Goal: Information Seeking & Learning: Learn about a topic

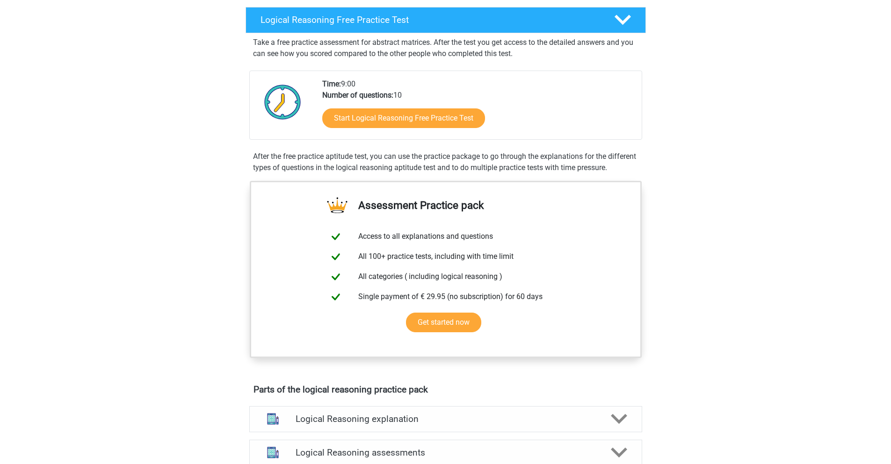
scroll to position [47, 0]
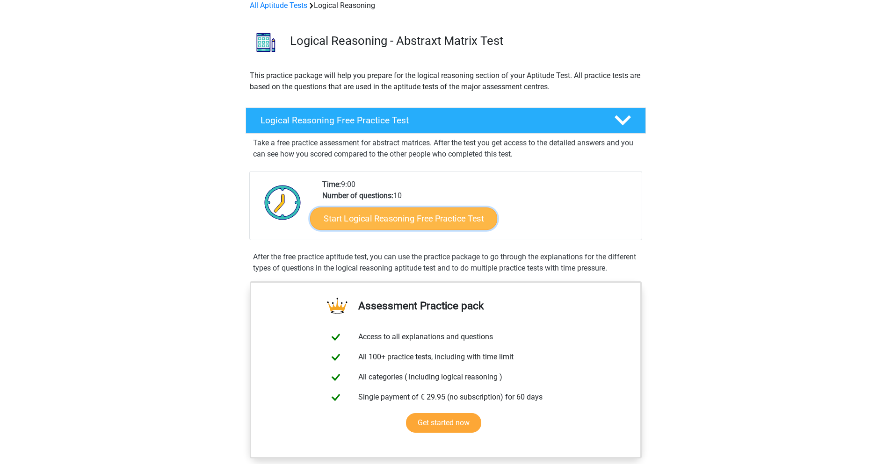
click at [389, 215] on link "Start Logical Reasoning Free Practice Test" at bounding box center [403, 218] width 187 height 22
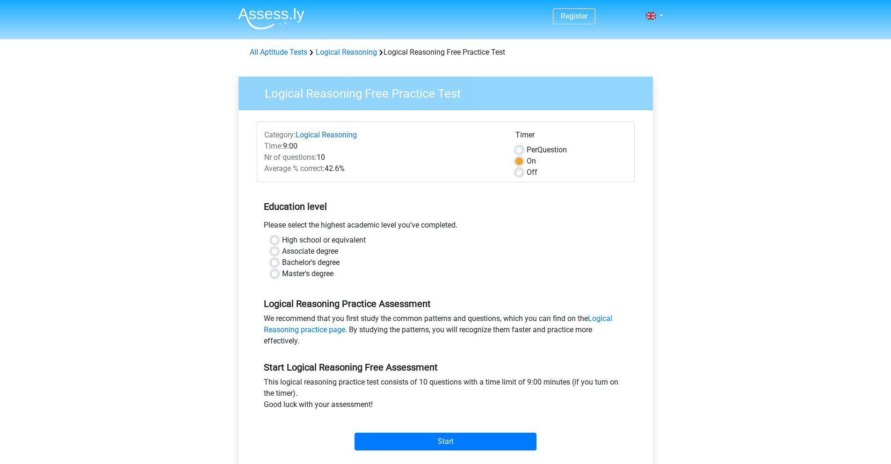
click at [282, 260] on label "Bachelor's degree" at bounding box center [311, 262] width 58 height 11
click at [273, 260] on input "Bachelor's degree" at bounding box center [274, 261] width 7 height 9
radio input "true"
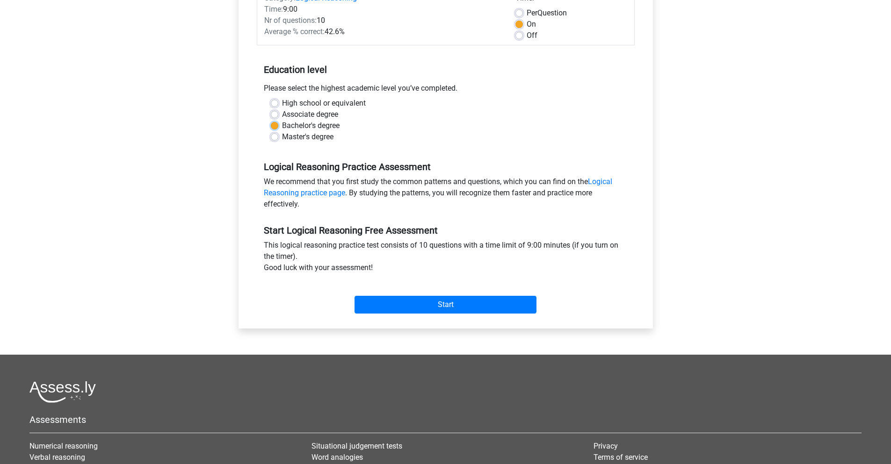
scroll to position [140, 0]
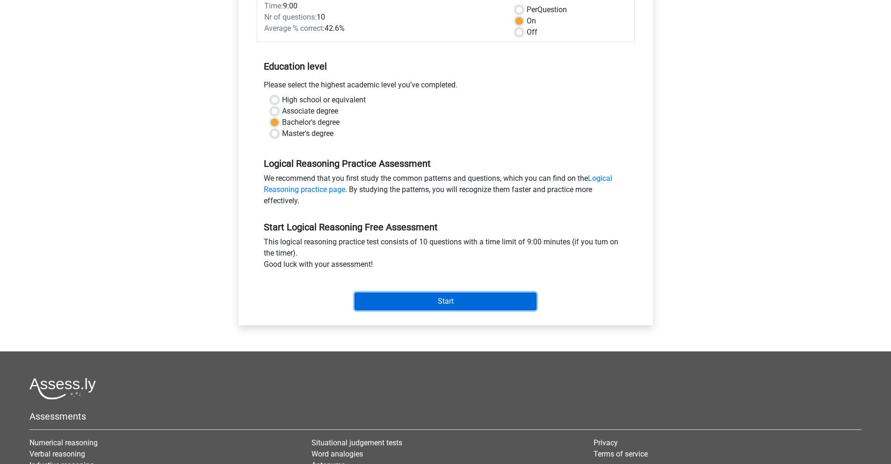
click at [434, 300] on input "Start" at bounding box center [446, 302] width 182 height 18
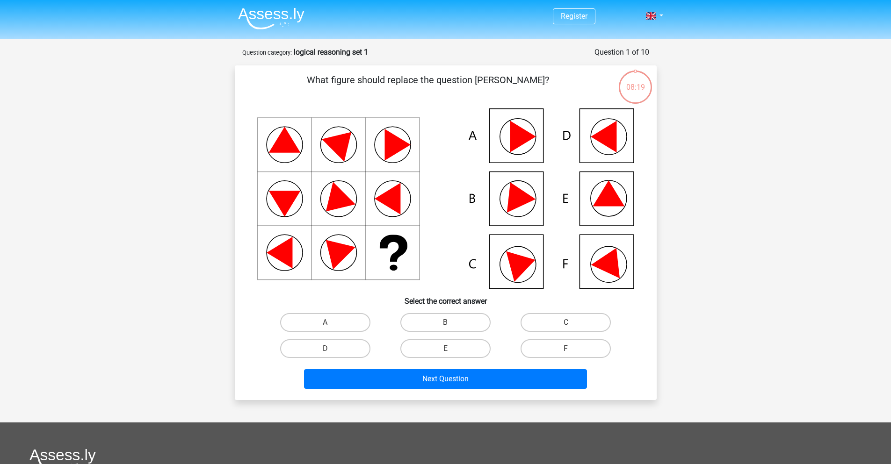
click at [618, 203] on icon at bounding box center [609, 194] width 32 height 26
click at [474, 354] on label "E" at bounding box center [445, 349] width 90 height 19
click at [451, 354] on input "E" at bounding box center [448, 352] width 6 height 6
radio input "true"
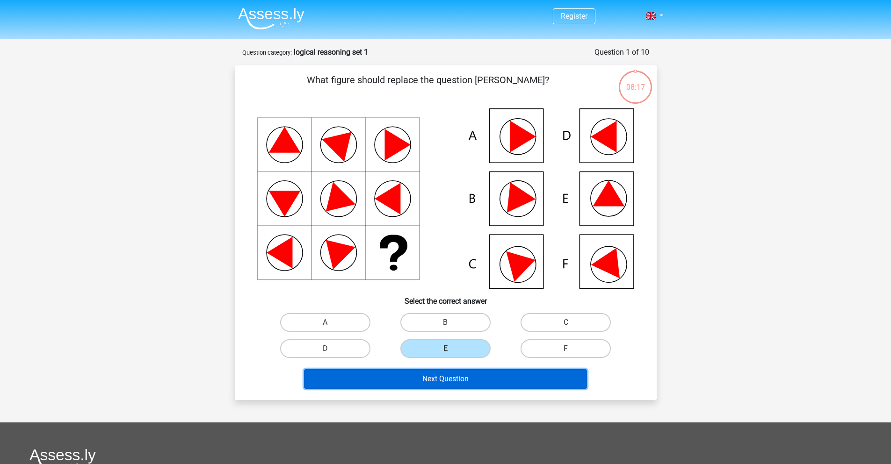
click at [477, 375] on button "Next Question" at bounding box center [445, 380] width 283 height 20
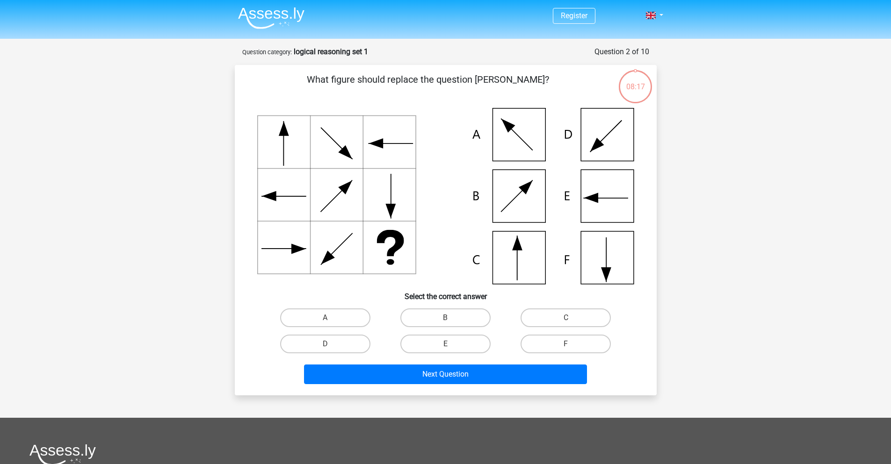
scroll to position [47, 0]
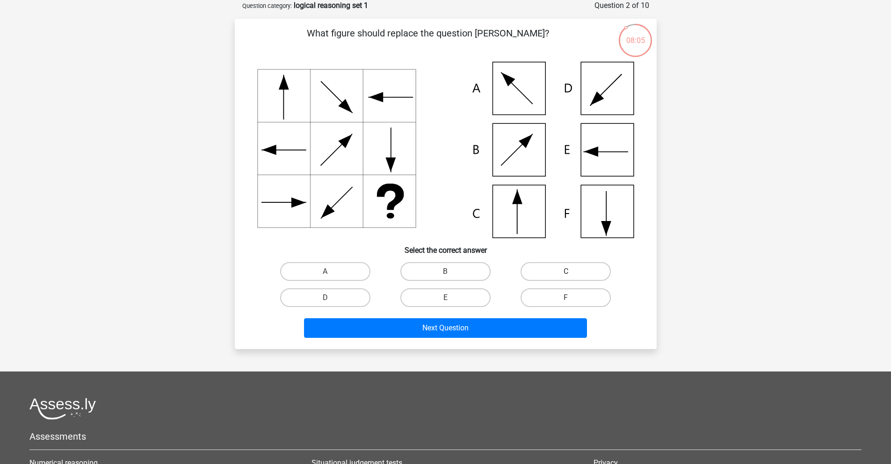
click at [565, 266] on label "C" at bounding box center [566, 271] width 90 height 19
click at [566, 272] on input "C" at bounding box center [569, 275] width 6 height 6
radio input "true"
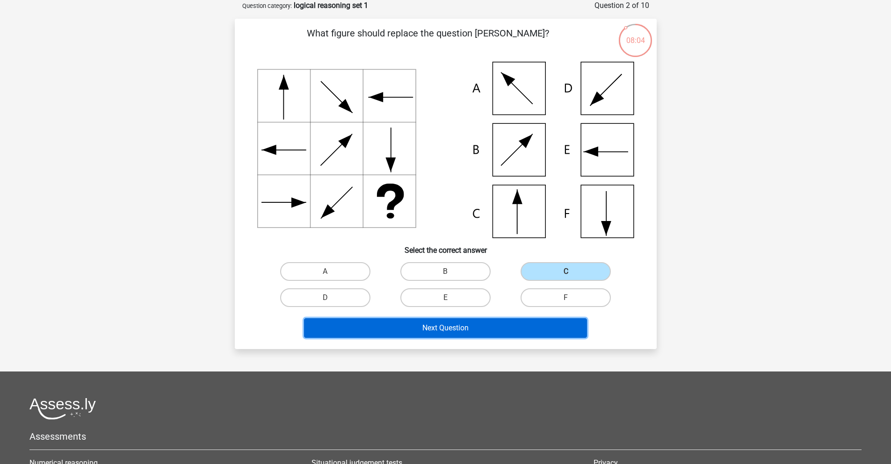
drag, startPoint x: 524, startPoint y: 331, endPoint x: 521, endPoint y: 325, distance: 6.3
click at [523, 330] on button "Next Question" at bounding box center [445, 329] width 283 height 20
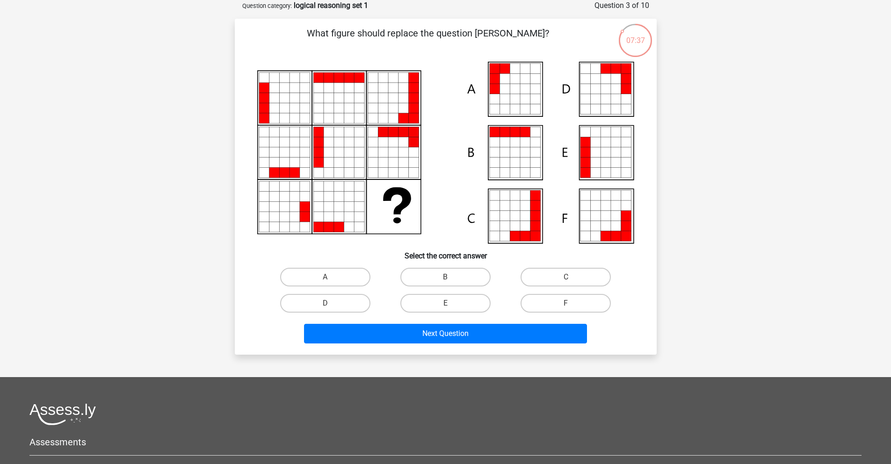
click at [518, 154] on icon at bounding box center [515, 152] width 10 height 10
click at [447, 277] on input "B" at bounding box center [448, 280] width 6 height 6
radio input "true"
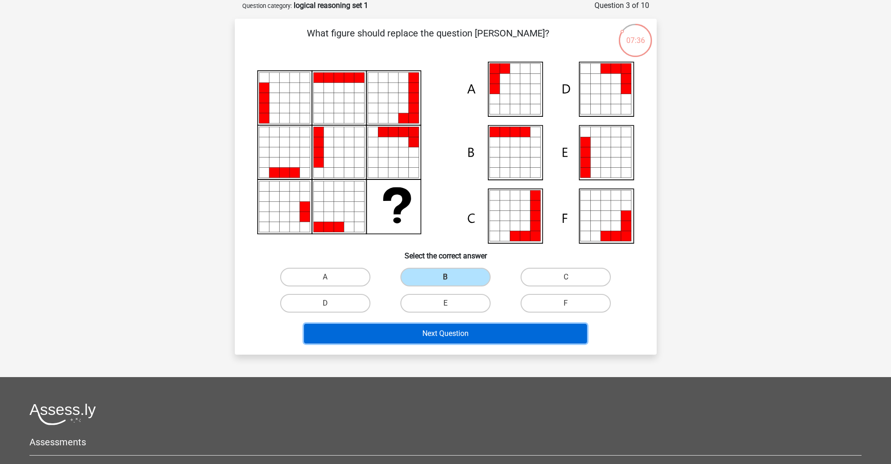
click at [463, 332] on button "Next Question" at bounding box center [445, 334] width 283 height 20
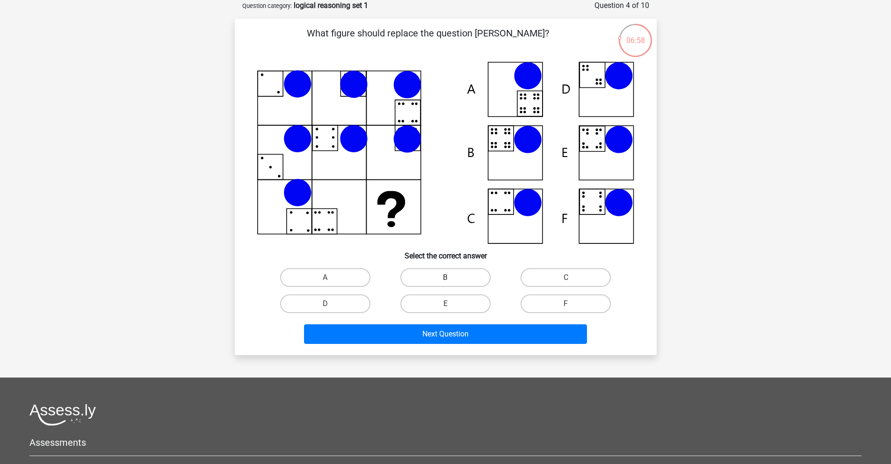
click at [440, 274] on label "B" at bounding box center [445, 277] width 90 height 19
click at [445, 278] on input "B" at bounding box center [448, 281] width 6 height 6
radio input "true"
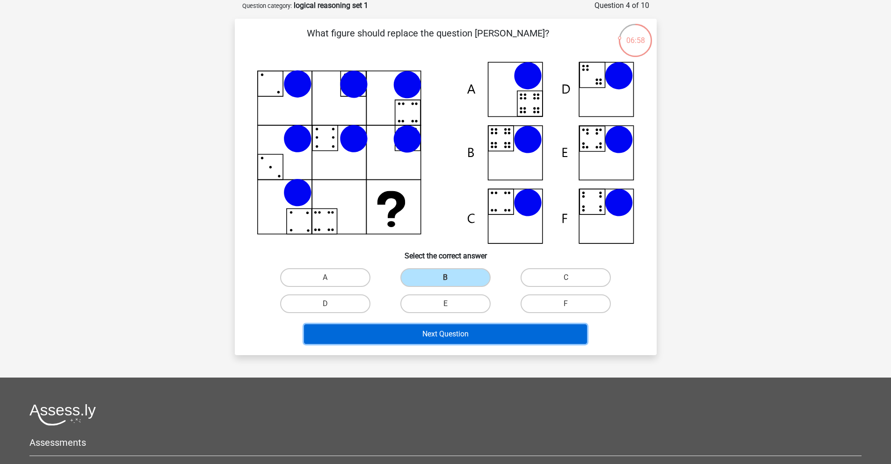
click at [447, 330] on button "Next Question" at bounding box center [445, 335] width 283 height 20
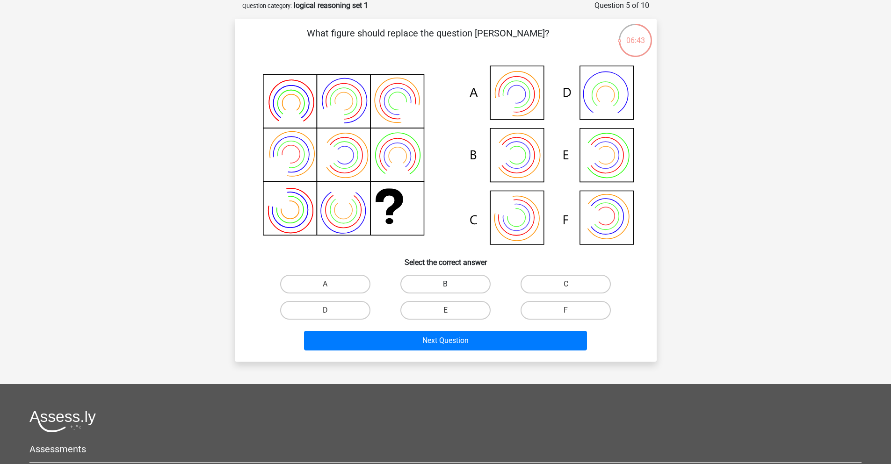
click at [433, 288] on label "B" at bounding box center [445, 284] width 90 height 19
click at [445, 288] on input "B" at bounding box center [448, 287] width 6 height 6
radio input "true"
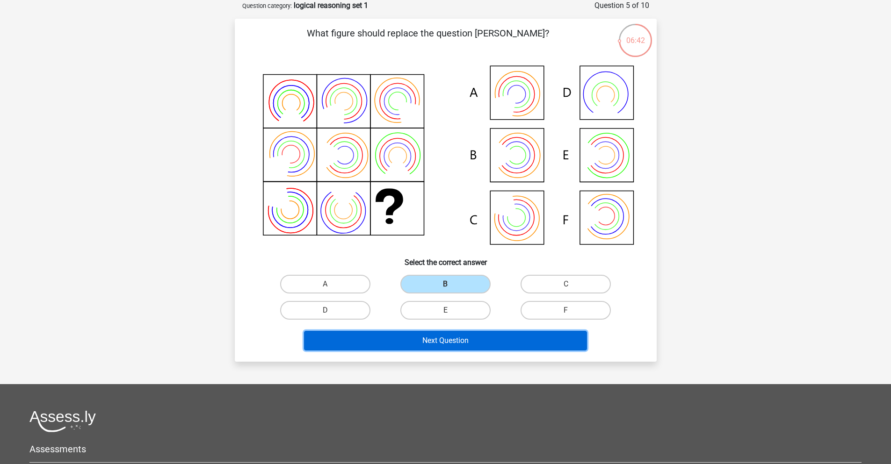
click at [450, 338] on button "Next Question" at bounding box center [445, 341] width 283 height 20
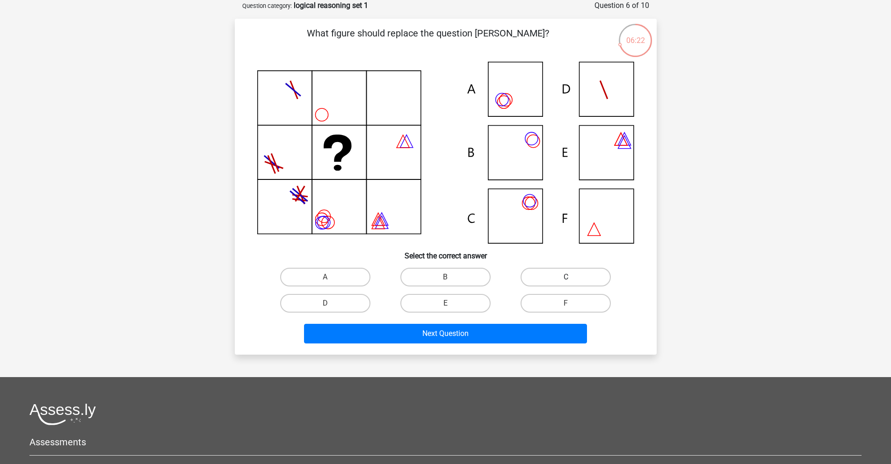
click at [551, 278] on label "C" at bounding box center [566, 277] width 90 height 19
click at [566, 278] on input "C" at bounding box center [569, 280] width 6 height 6
radio input "true"
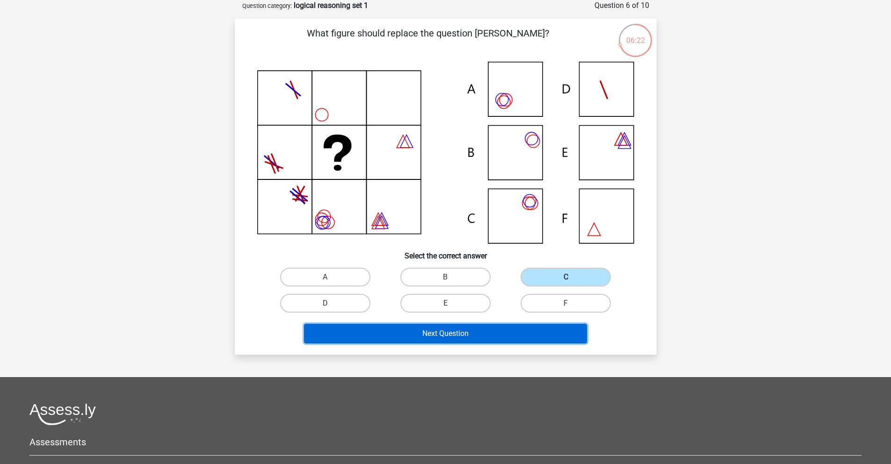
click at [538, 326] on button "Next Question" at bounding box center [445, 334] width 283 height 20
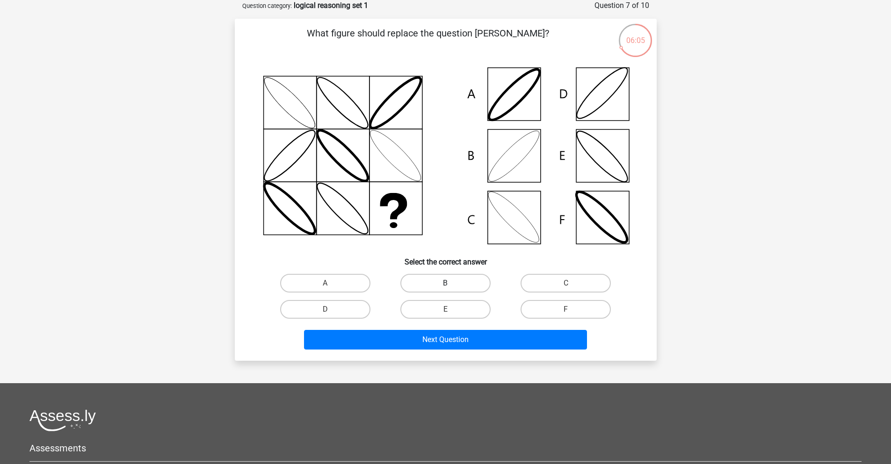
click at [443, 284] on label "B" at bounding box center [445, 283] width 90 height 19
click at [445, 284] on input "B" at bounding box center [448, 286] width 6 height 6
radio input "true"
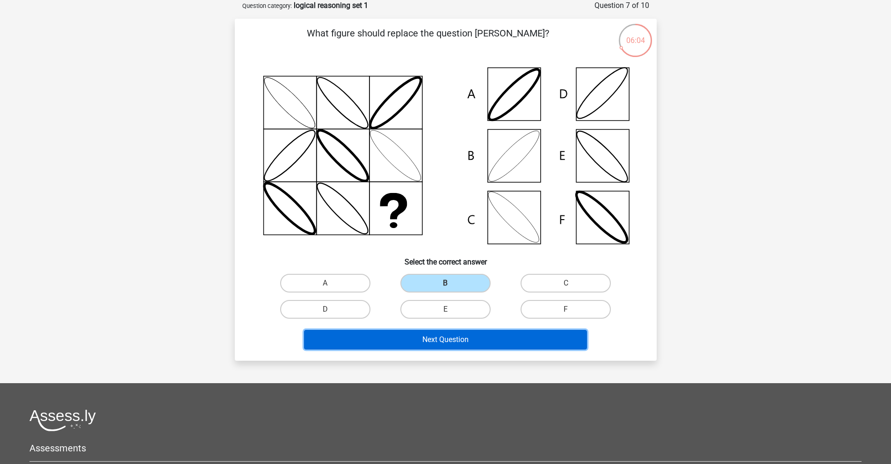
click at [443, 334] on button "Next Question" at bounding box center [445, 340] width 283 height 20
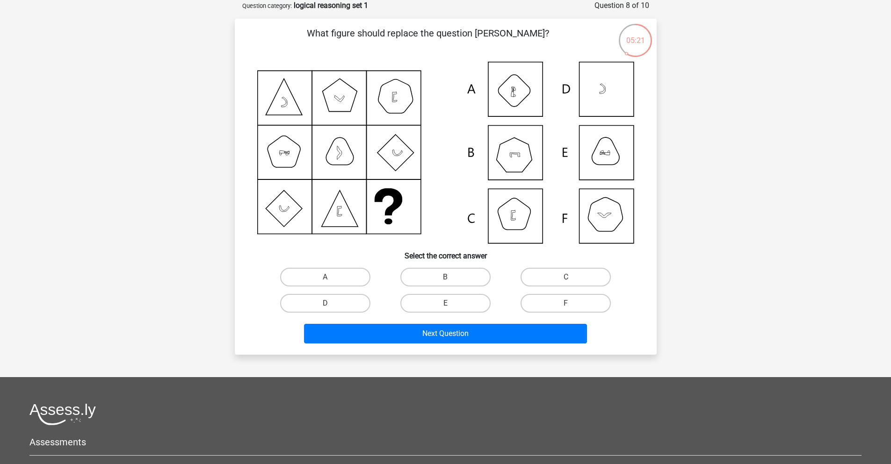
click at [446, 308] on input "E" at bounding box center [448, 307] width 6 height 6
radio input "true"
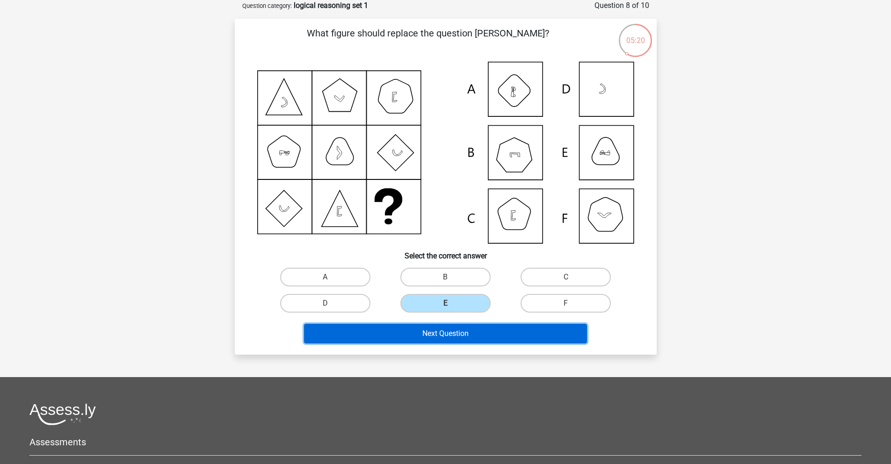
click at [459, 331] on button "Next Question" at bounding box center [445, 334] width 283 height 20
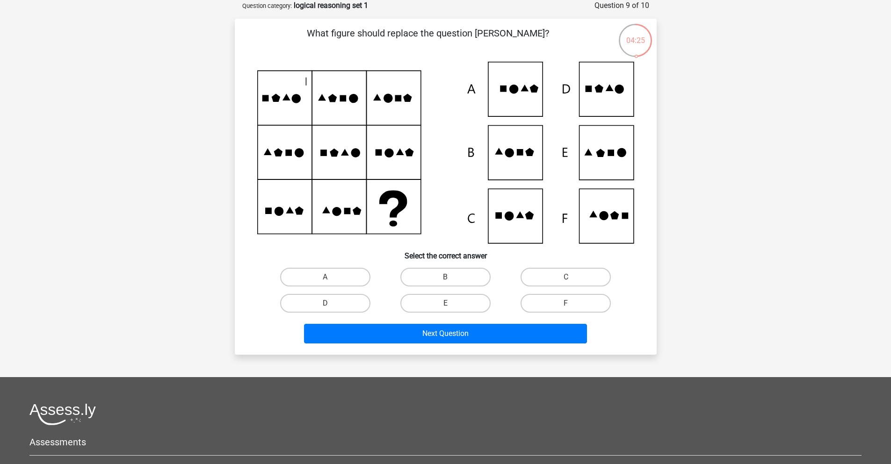
click at [604, 154] on icon at bounding box center [600, 153] width 8 height 8
click at [458, 305] on label "E" at bounding box center [445, 303] width 90 height 19
click at [451, 305] on input "E" at bounding box center [448, 307] width 6 height 6
radio input "true"
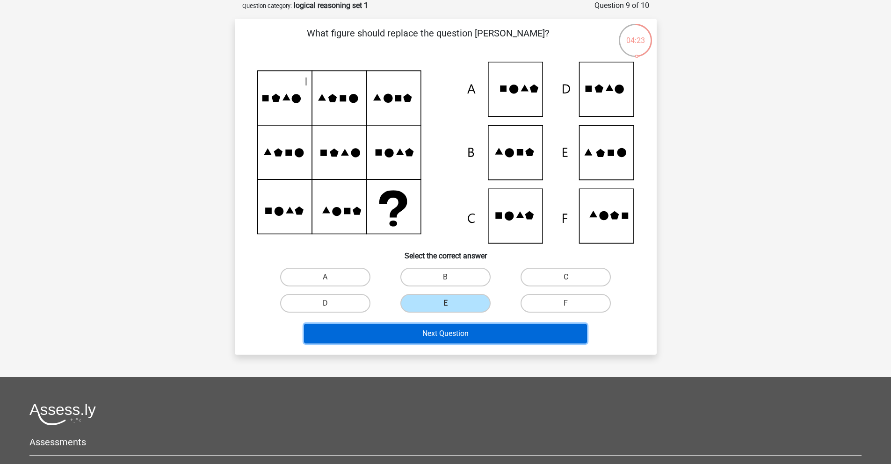
click at [463, 332] on button "Next Question" at bounding box center [445, 334] width 283 height 20
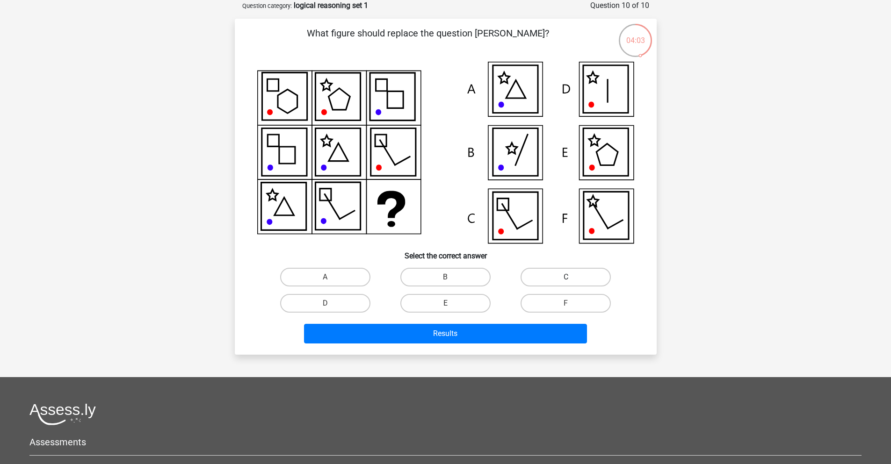
click at [547, 271] on label "C" at bounding box center [566, 277] width 90 height 19
click at [566, 277] on input "C" at bounding box center [569, 280] width 6 height 6
radio input "true"
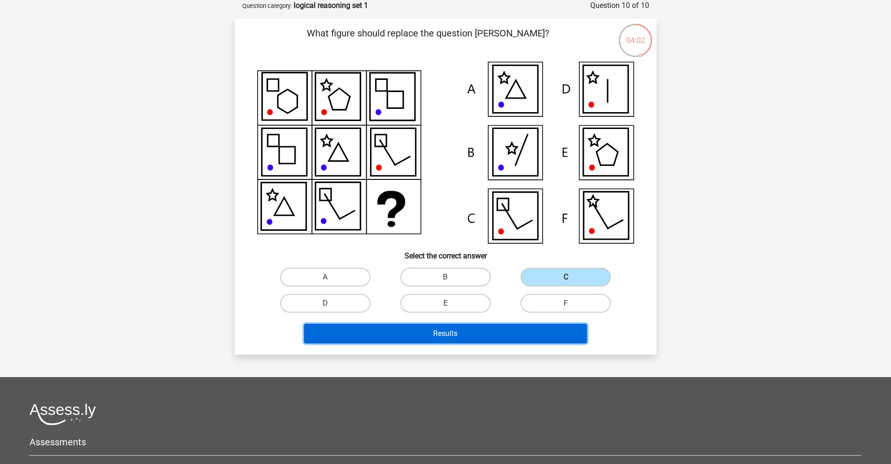
click at [522, 330] on button "Results" at bounding box center [445, 334] width 283 height 20
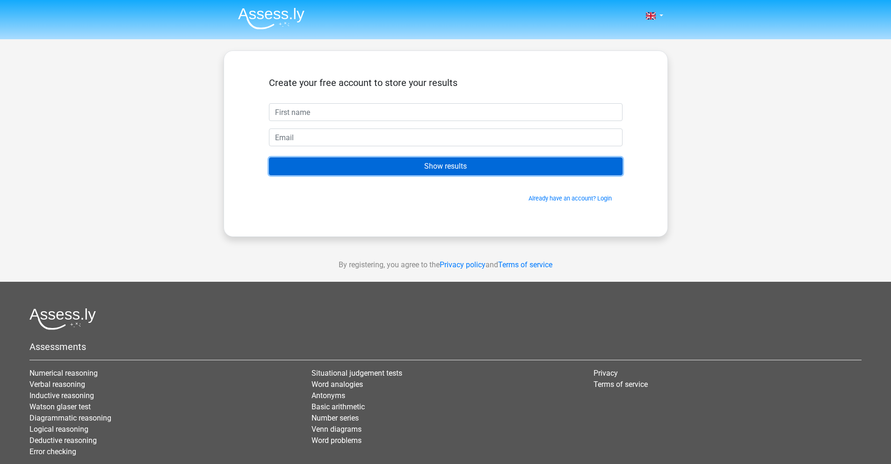
click at [464, 171] on input "Show results" at bounding box center [446, 167] width 354 height 18
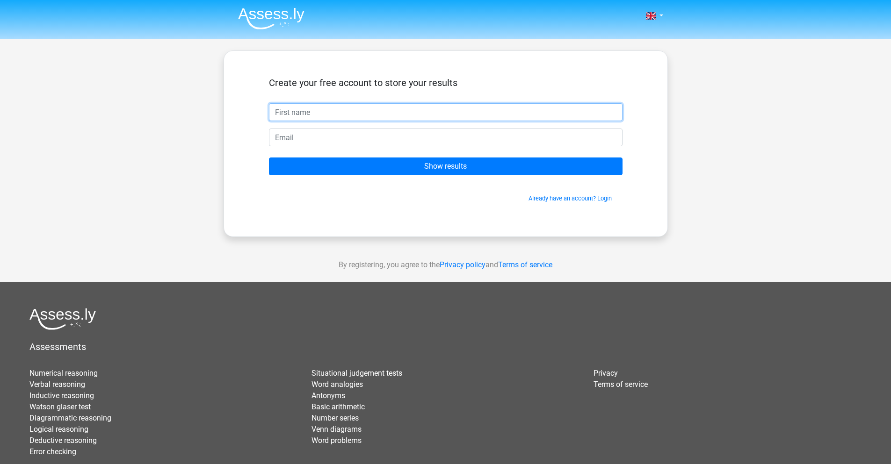
click at [454, 117] on input "text" at bounding box center [446, 112] width 354 height 18
type input "ss"
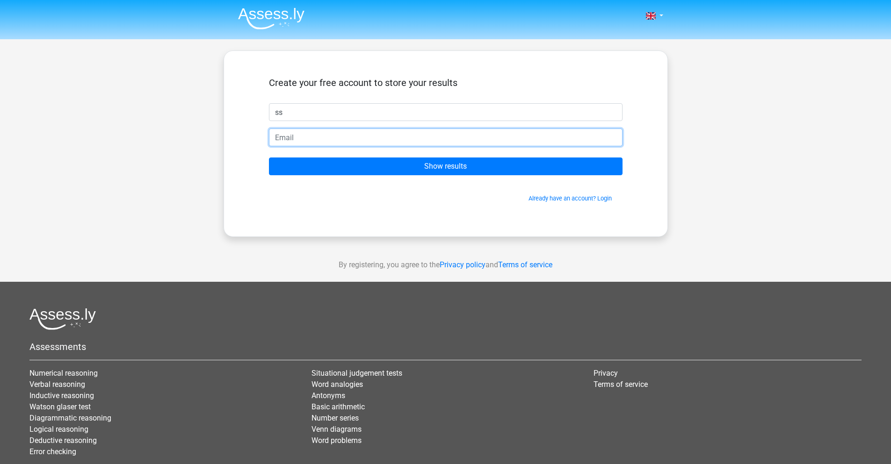
click at [484, 138] on input "email" at bounding box center [446, 138] width 354 height 18
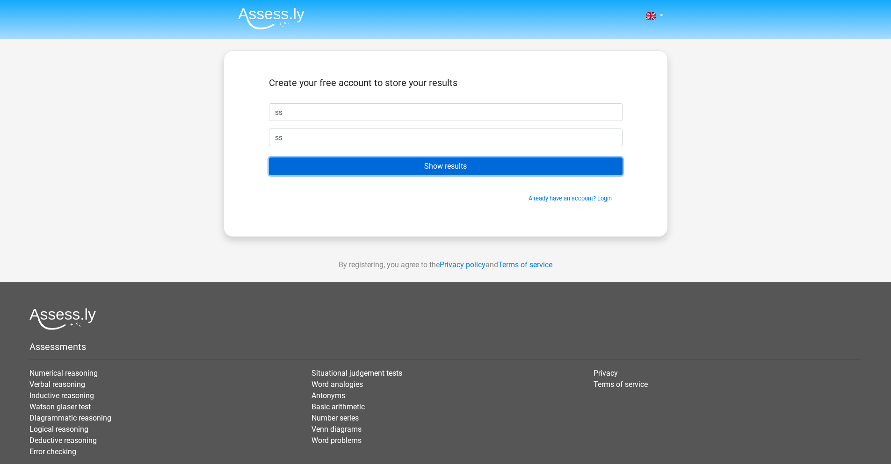
click at [479, 168] on input "Show results" at bounding box center [446, 167] width 354 height 18
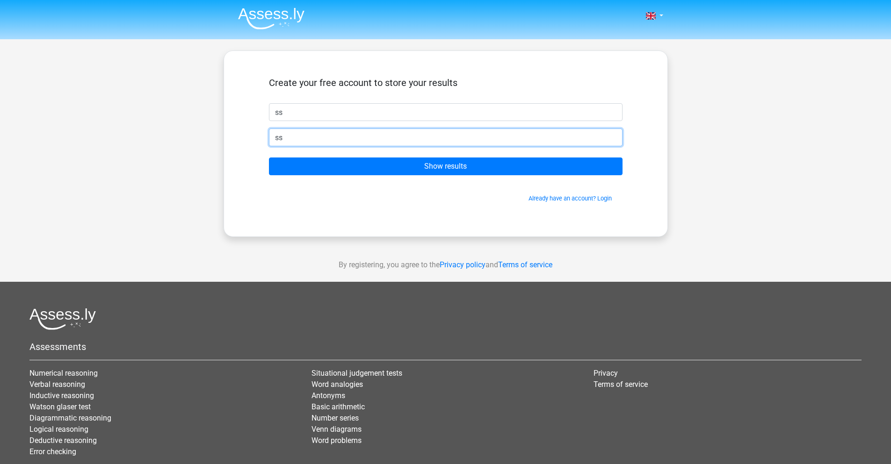
drag, startPoint x: 431, startPoint y: 134, endPoint x: 202, endPoint y: 147, distance: 229.6
click at [202, 146] on div "Nederlands English ss" at bounding box center [445, 264] width 891 height 529
click at [317, 137] on input "hanusaravan@gmail.com" at bounding box center [446, 138] width 354 height 18
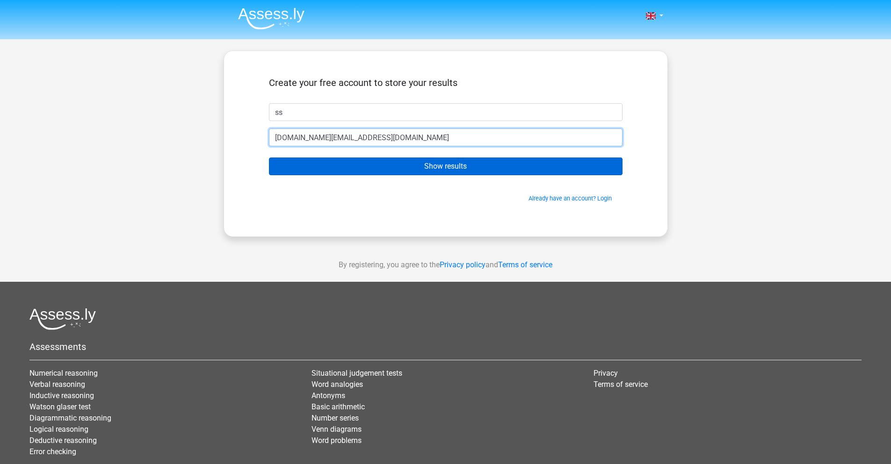
type input "hanusaravan.edu@gmail.com"
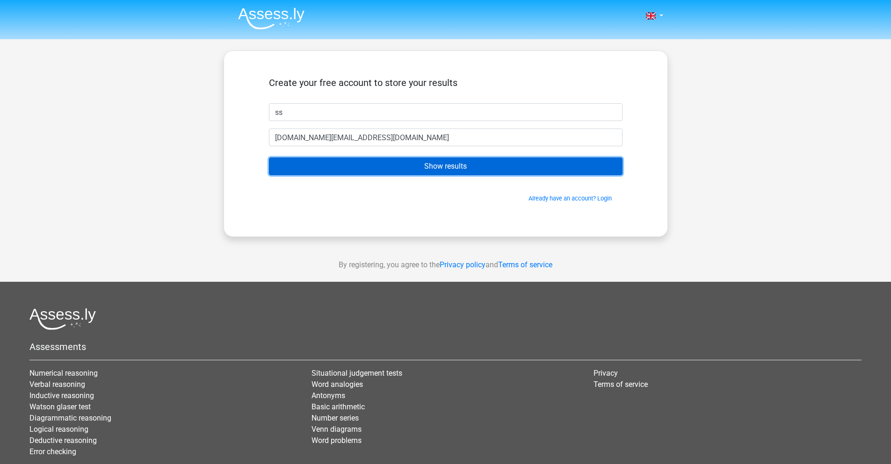
click at [310, 165] on input "Show results" at bounding box center [446, 167] width 354 height 18
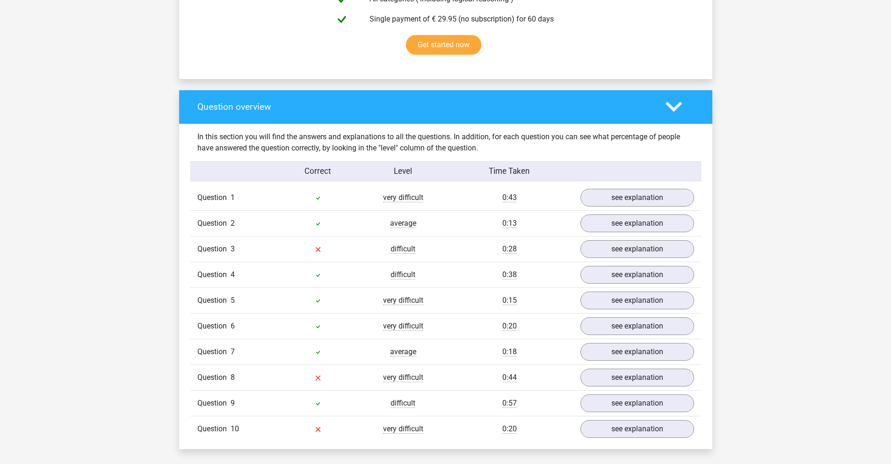
scroll to position [608, 0]
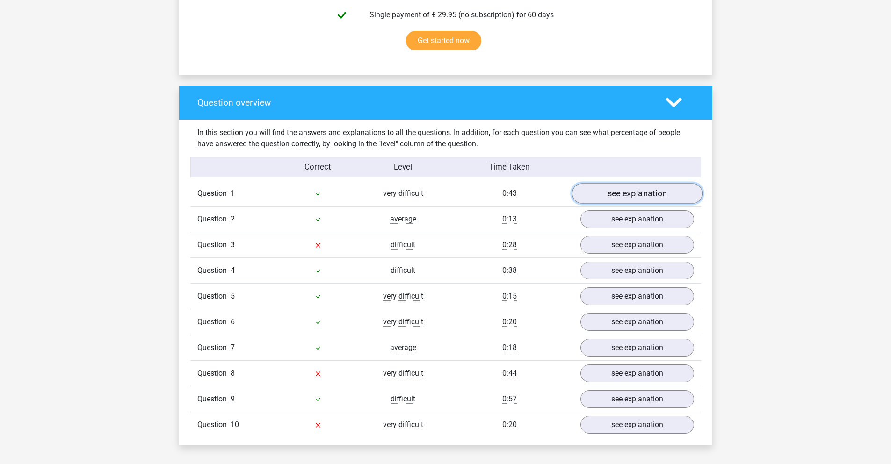
click at [630, 191] on link "see explanation" at bounding box center [637, 193] width 131 height 21
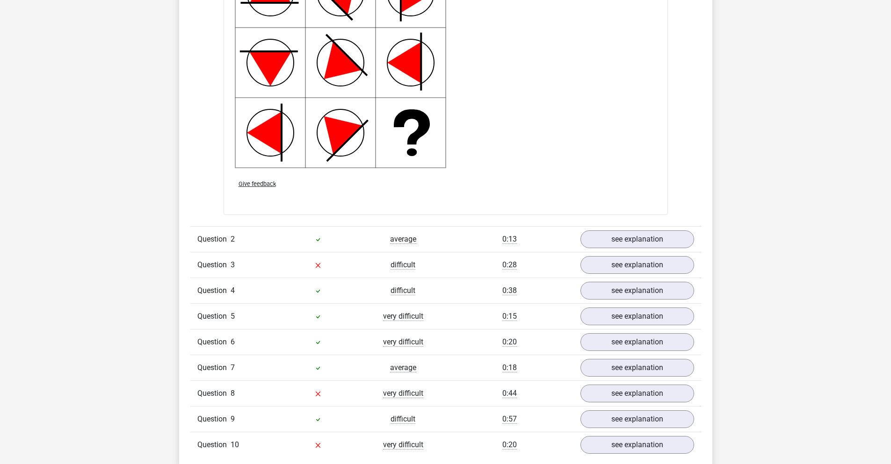
scroll to position [1263, 0]
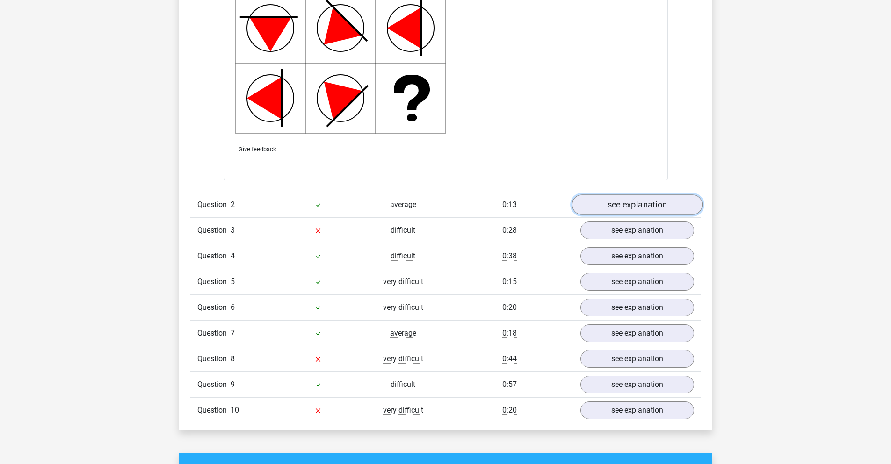
click at [604, 202] on link "see explanation" at bounding box center [637, 205] width 131 height 21
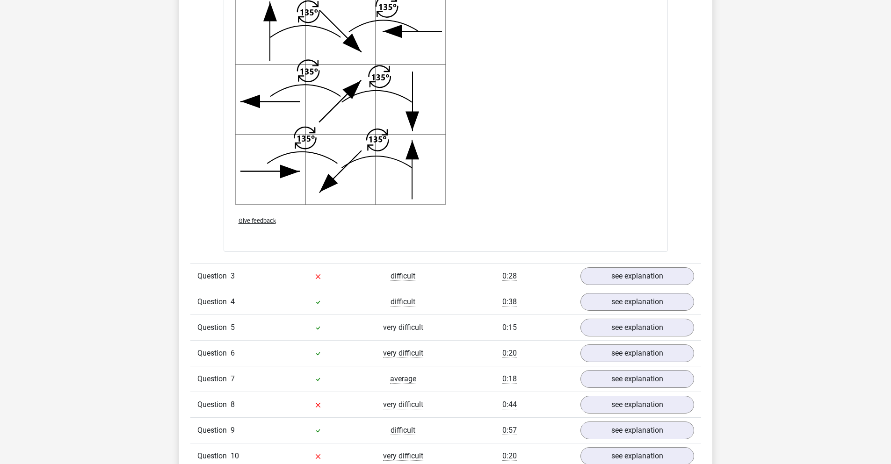
scroll to position [1918, 0]
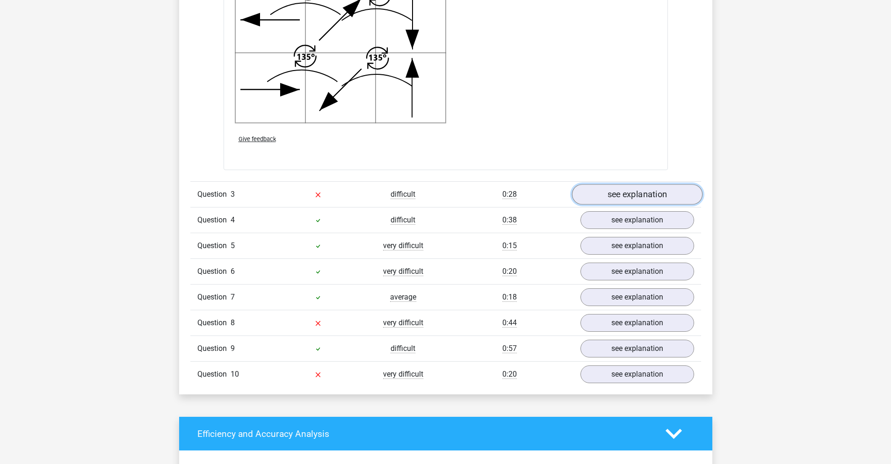
click at [618, 200] on link "see explanation" at bounding box center [637, 194] width 131 height 21
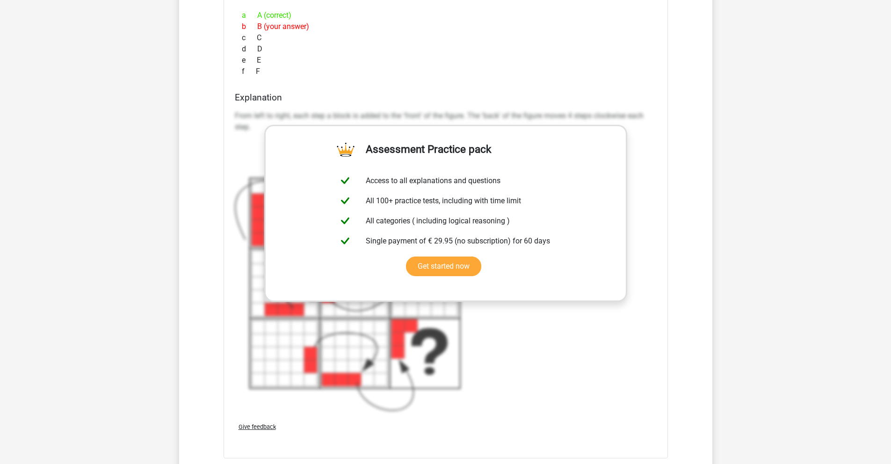
scroll to position [2620, 0]
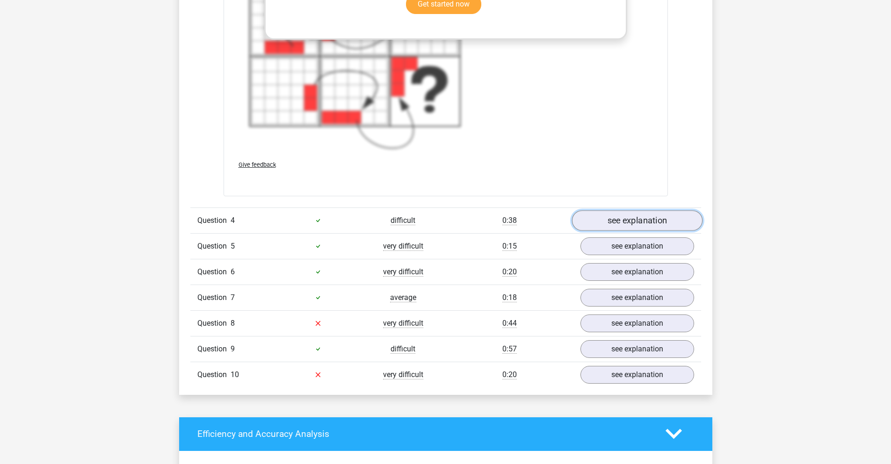
click at [639, 220] on link "see explanation" at bounding box center [637, 220] width 131 height 21
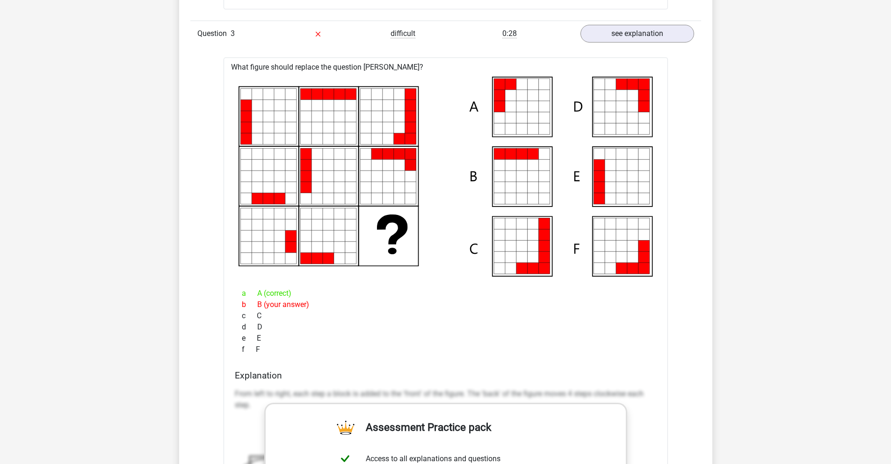
scroll to position [2011, 0]
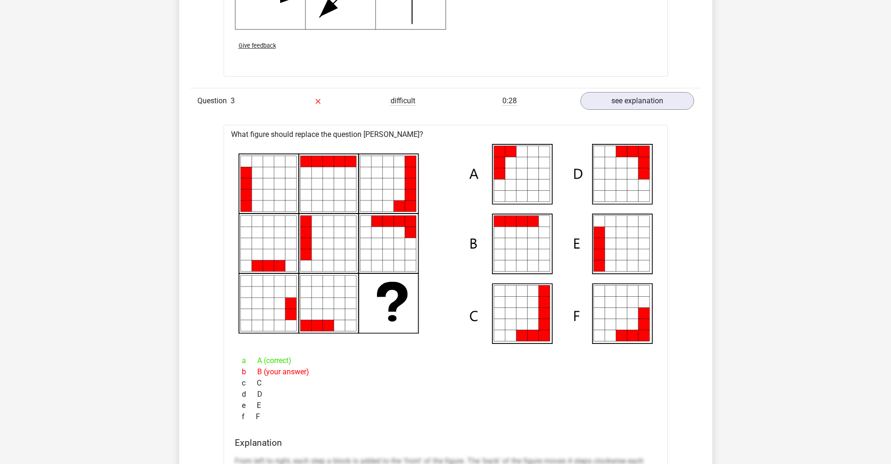
click at [523, 265] on icon at bounding box center [521, 266] width 11 height 11
click at [524, 265] on icon at bounding box center [521, 266] width 11 height 11
click at [455, 372] on div "b B (your answer)" at bounding box center [446, 372] width 422 height 11
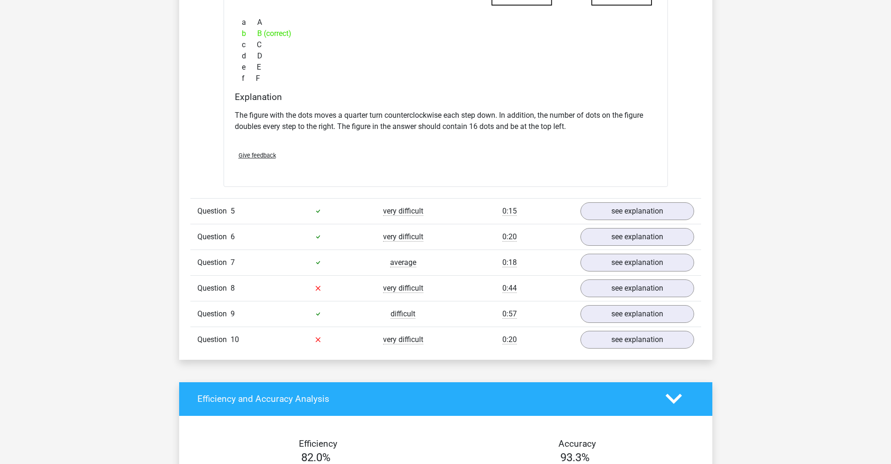
scroll to position [3134, 0]
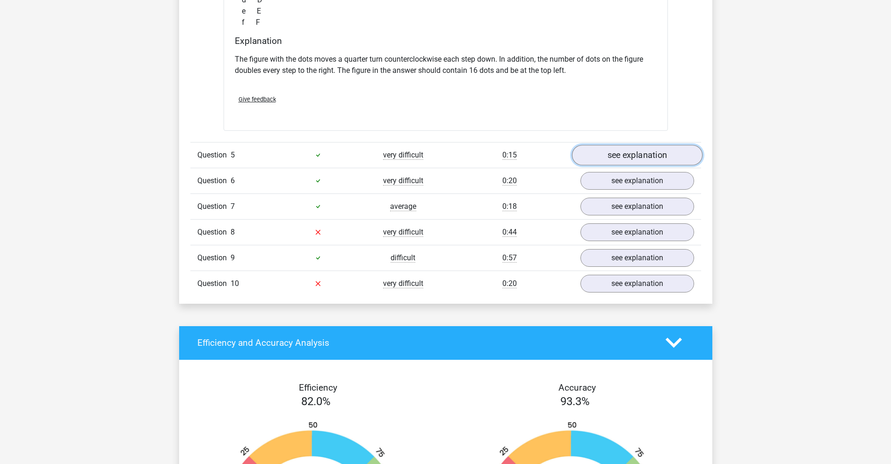
click at [630, 149] on link "see explanation" at bounding box center [637, 155] width 131 height 21
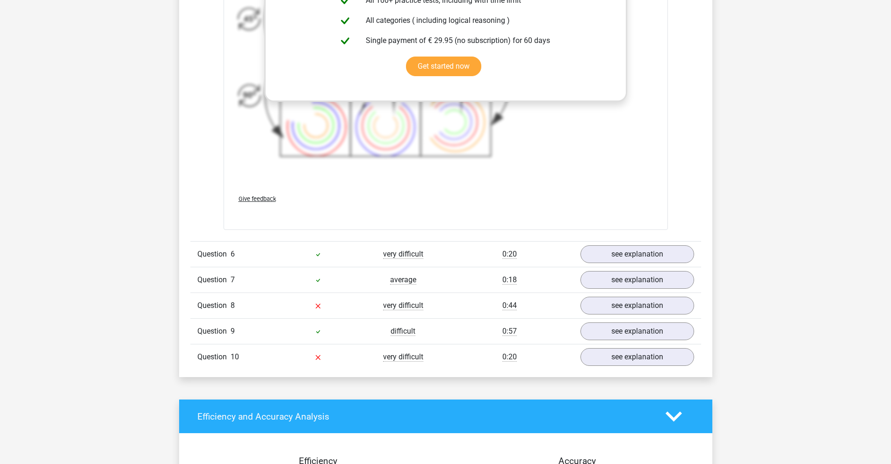
scroll to position [3742, 0]
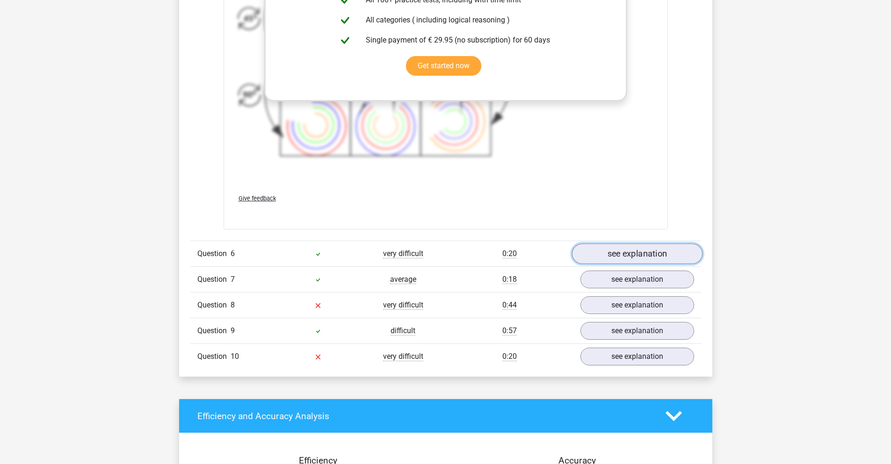
click at [672, 249] on link "see explanation" at bounding box center [637, 254] width 131 height 21
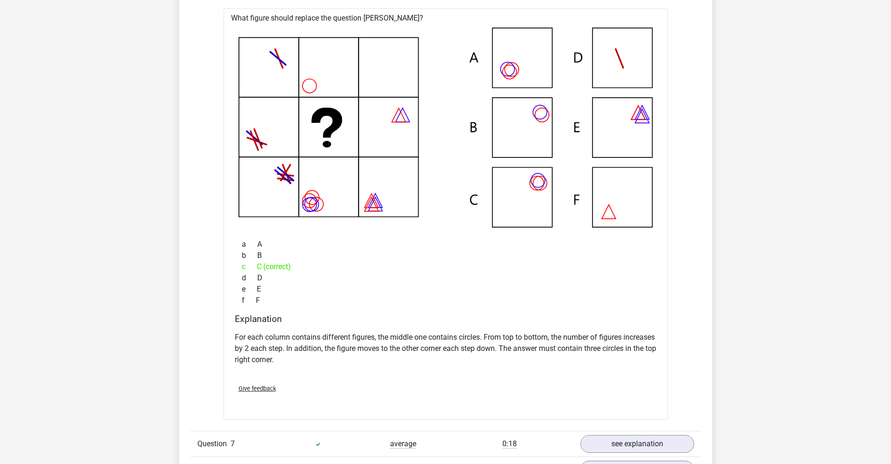
scroll to position [4210, 0]
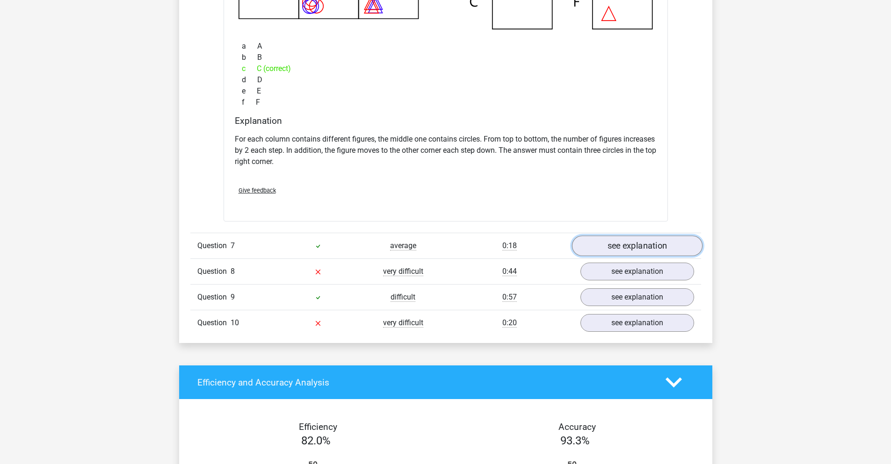
click at [626, 240] on link "see explanation" at bounding box center [637, 246] width 131 height 21
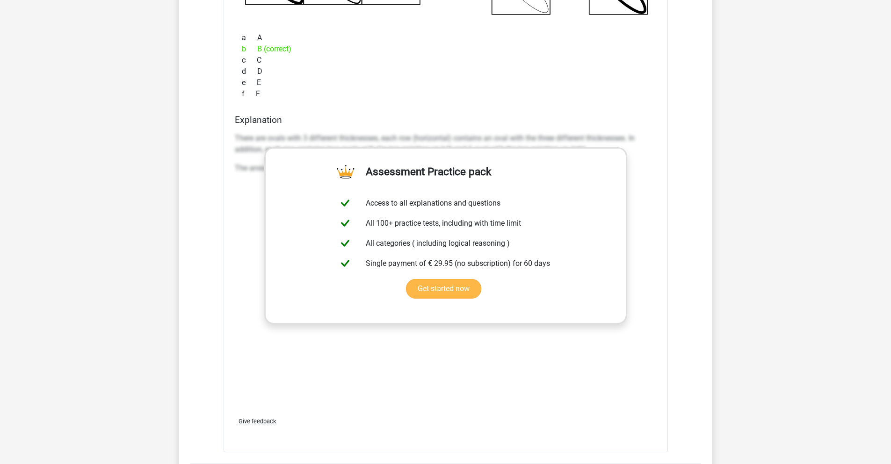
scroll to position [4678, 0]
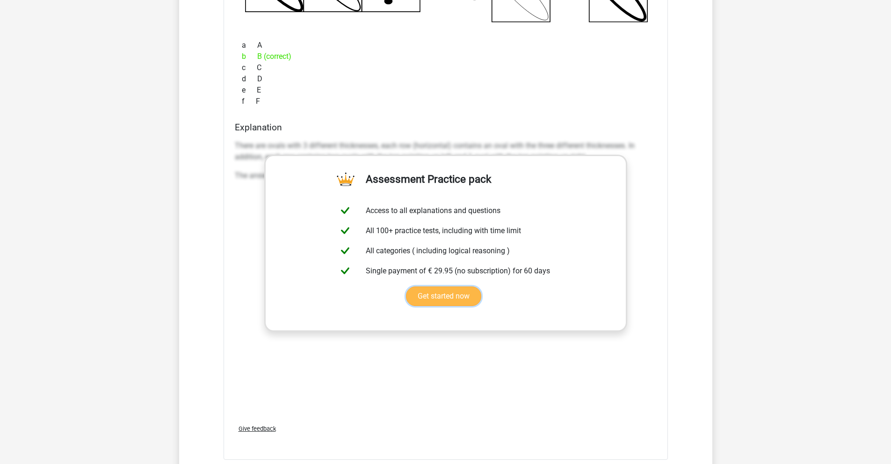
click at [456, 306] on link "Get started now" at bounding box center [443, 297] width 75 height 20
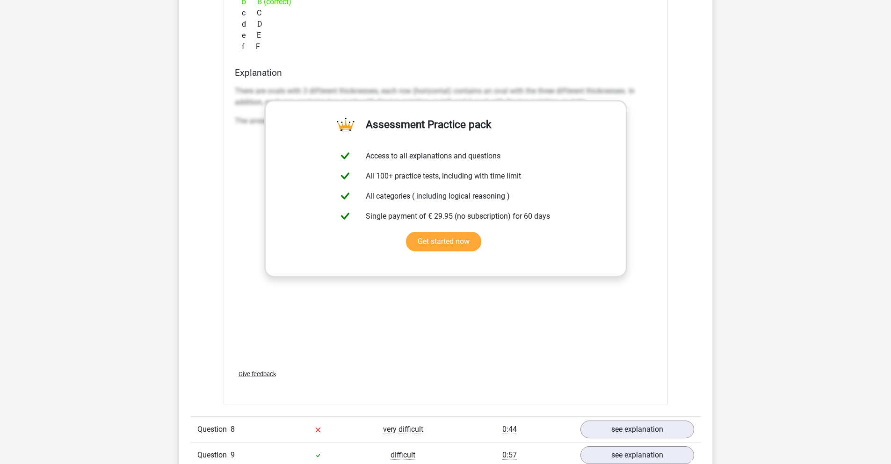
scroll to position [5005, 0]
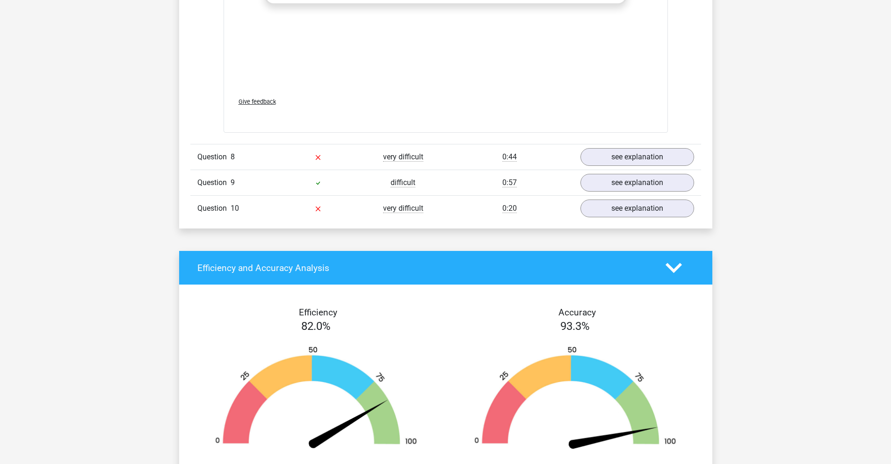
click at [284, 157] on div at bounding box center [318, 157] width 85 height 11
click at [611, 163] on link "see explanation" at bounding box center [637, 157] width 131 height 21
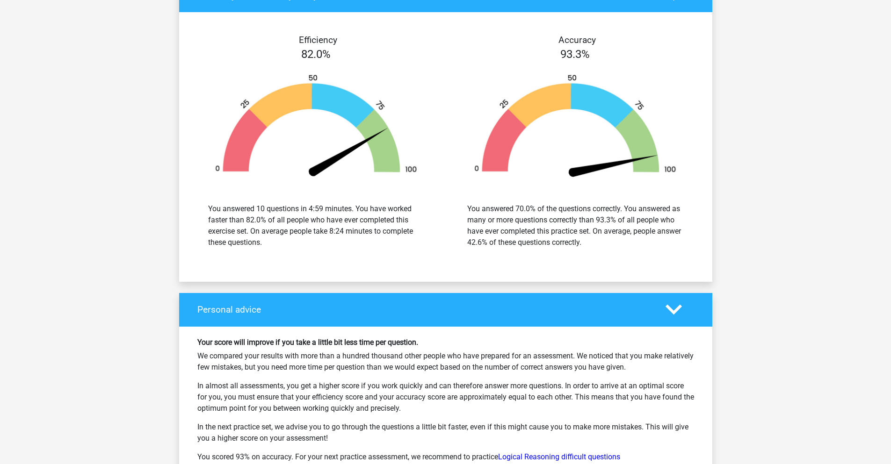
scroll to position [5941, 0]
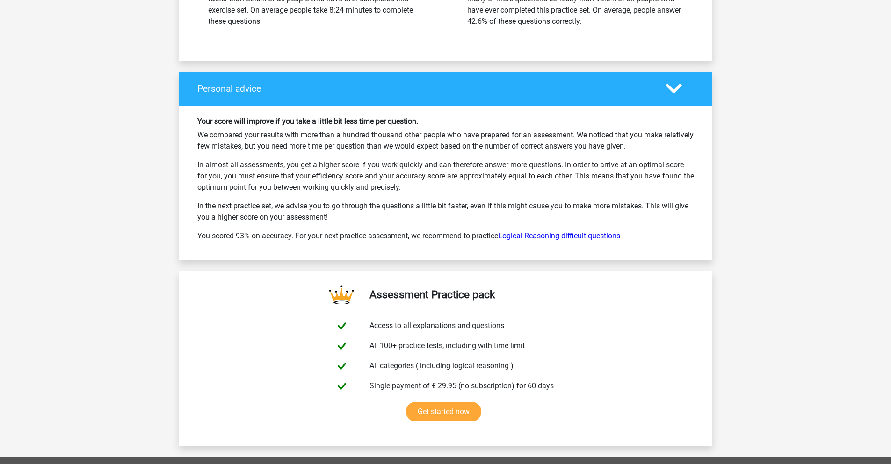
click at [525, 232] on link "Logical Reasoning difficult questions" at bounding box center [559, 236] width 122 height 9
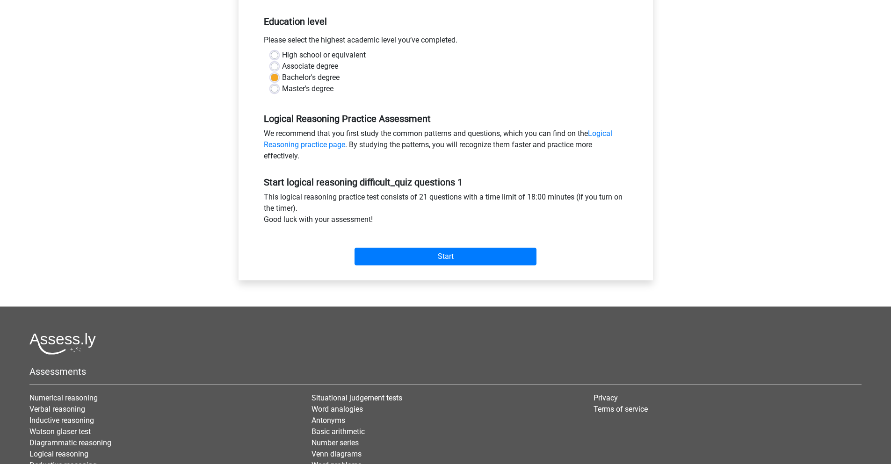
scroll to position [187, 0]
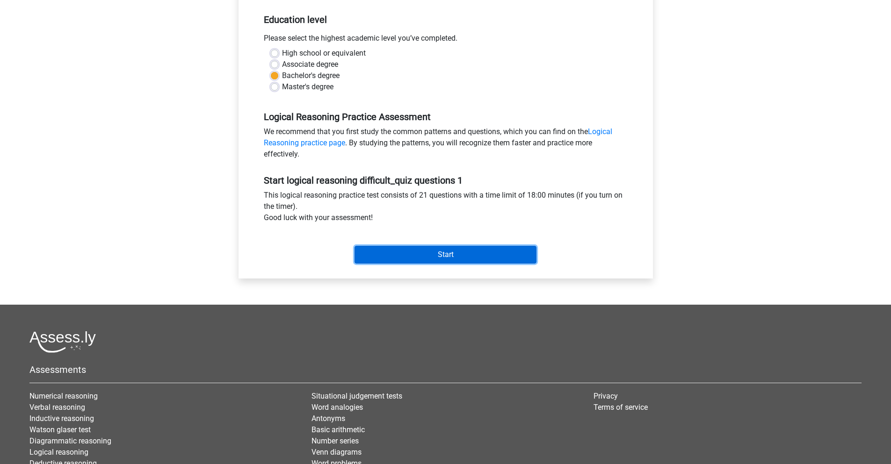
click at [473, 255] on input "Start" at bounding box center [446, 255] width 182 height 18
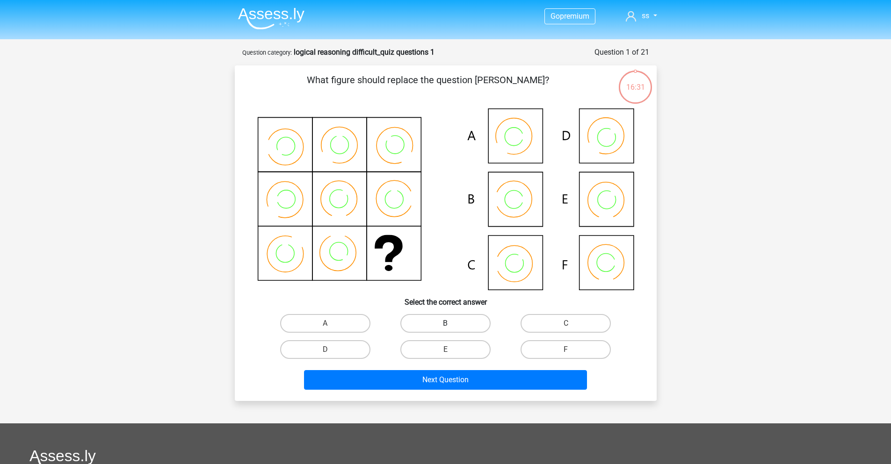
click at [445, 322] on label "B" at bounding box center [445, 323] width 90 height 19
click at [445, 324] on input "B" at bounding box center [448, 327] width 6 height 6
radio input "true"
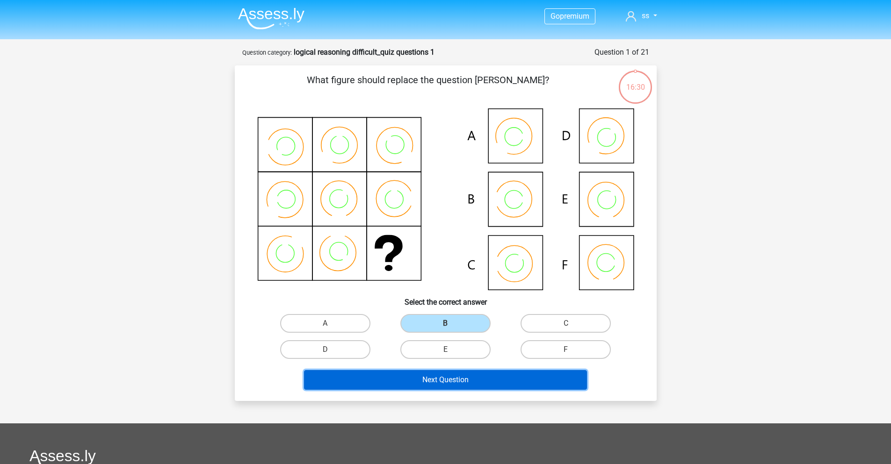
click at [453, 377] on button "Next Question" at bounding box center [445, 380] width 283 height 20
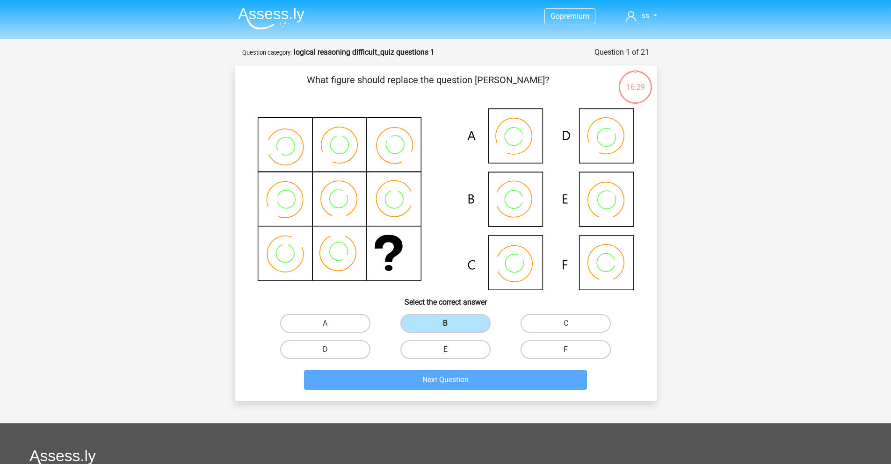
scroll to position [47, 0]
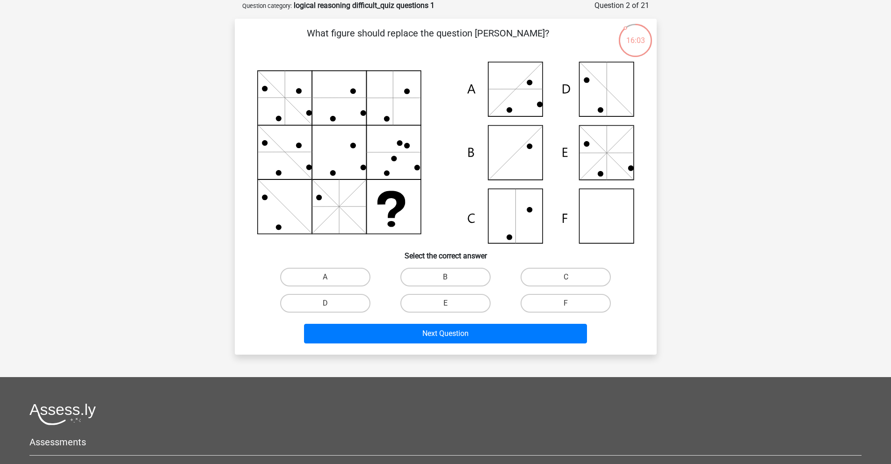
click at [503, 222] on icon at bounding box center [445, 153] width 377 height 182
drag, startPoint x: 558, startPoint y: 278, endPoint x: 552, endPoint y: 280, distance: 6.4
click at [557, 278] on label "C" at bounding box center [566, 277] width 90 height 19
click at [566, 278] on input "C" at bounding box center [569, 280] width 6 height 6
radio input "true"
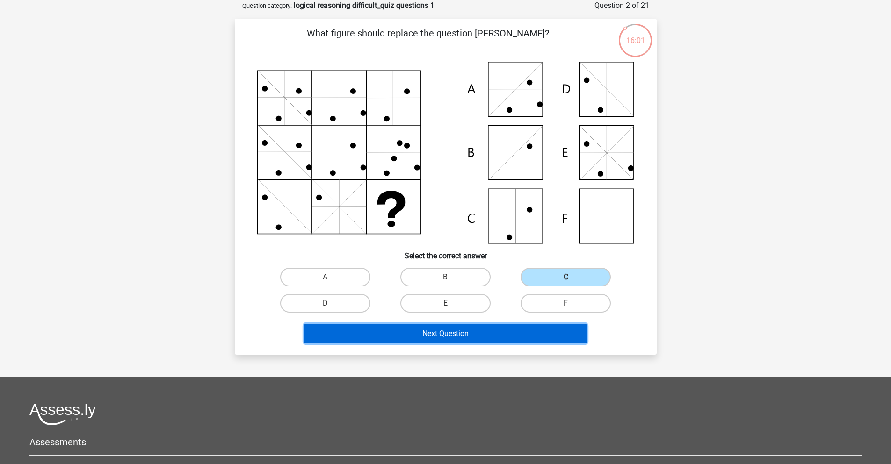
click at [511, 330] on button "Next Question" at bounding box center [445, 334] width 283 height 20
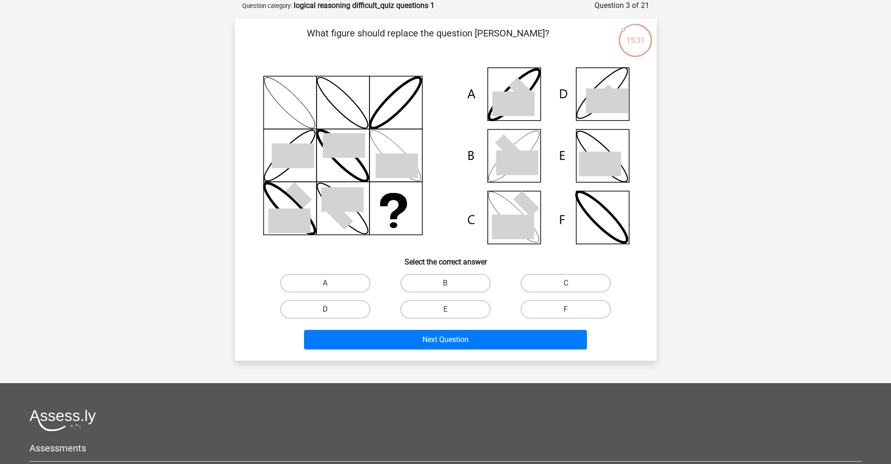
click at [361, 311] on label "D" at bounding box center [325, 309] width 90 height 19
click at [331, 311] on input "D" at bounding box center [328, 313] width 6 height 6
radio input "true"
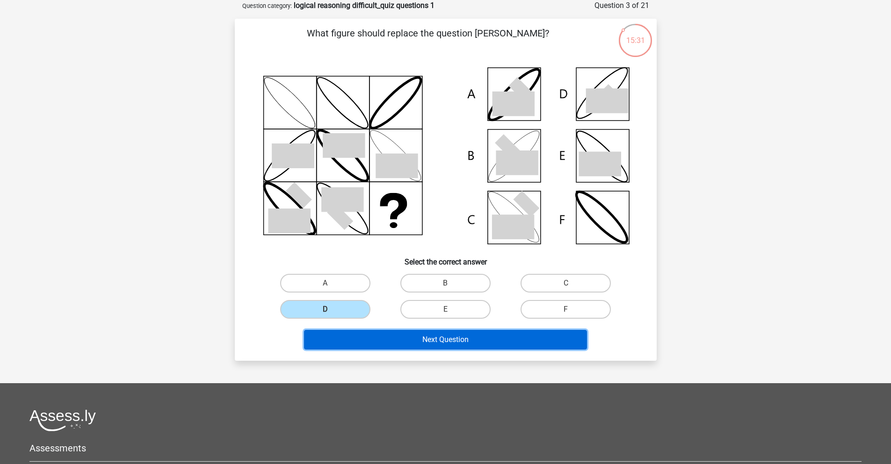
click at [379, 337] on button "Next Question" at bounding box center [445, 340] width 283 height 20
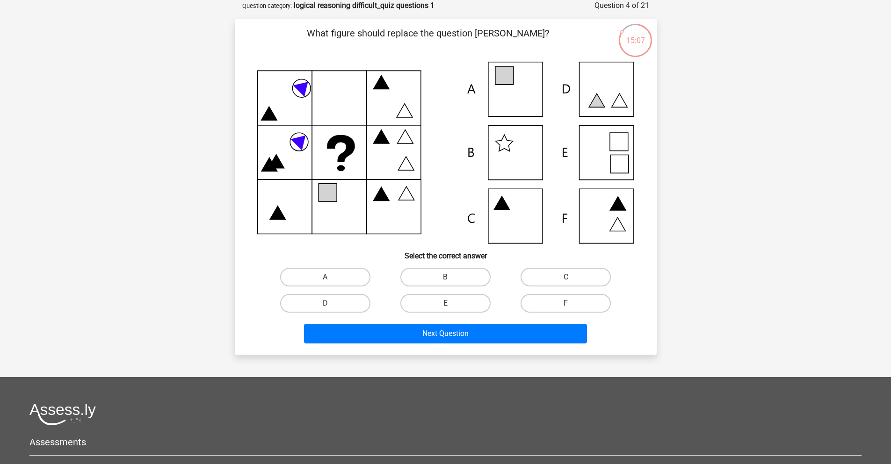
click at [454, 277] on label "B" at bounding box center [445, 277] width 90 height 19
click at [451, 277] on input "B" at bounding box center [448, 280] width 6 height 6
radio input "true"
click at [435, 305] on label "E" at bounding box center [445, 303] width 90 height 19
click at [445, 305] on input "E" at bounding box center [448, 307] width 6 height 6
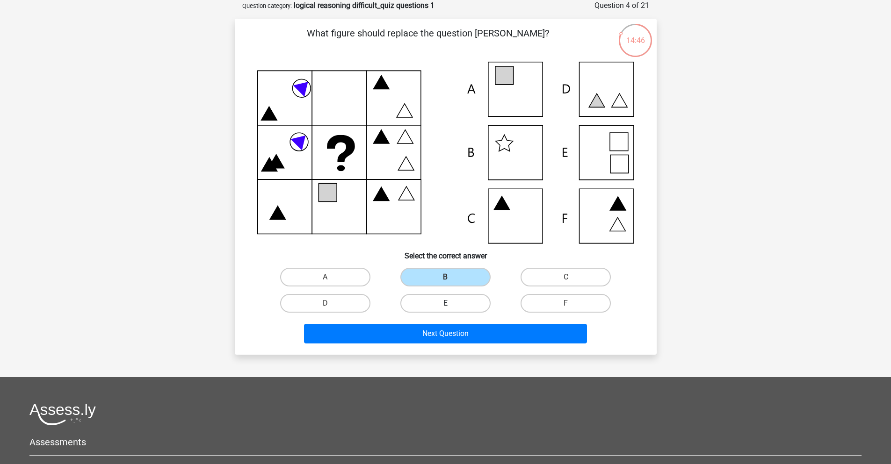
radio input "true"
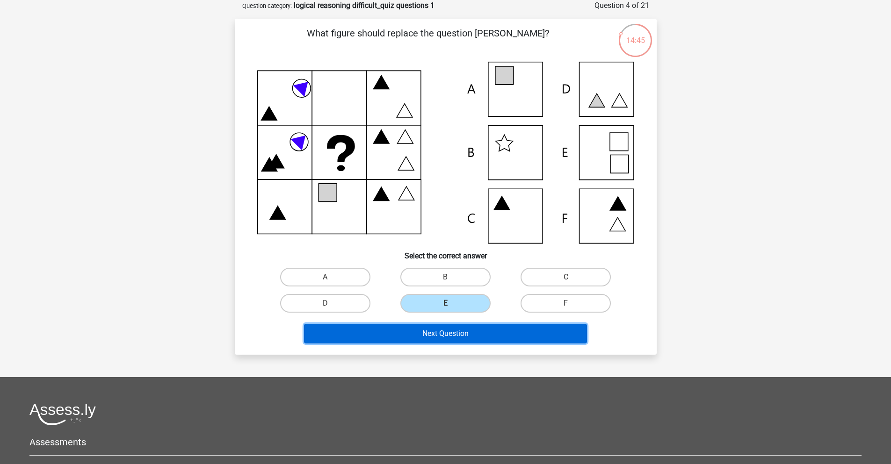
click at [449, 331] on button "Next Question" at bounding box center [445, 334] width 283 height 20
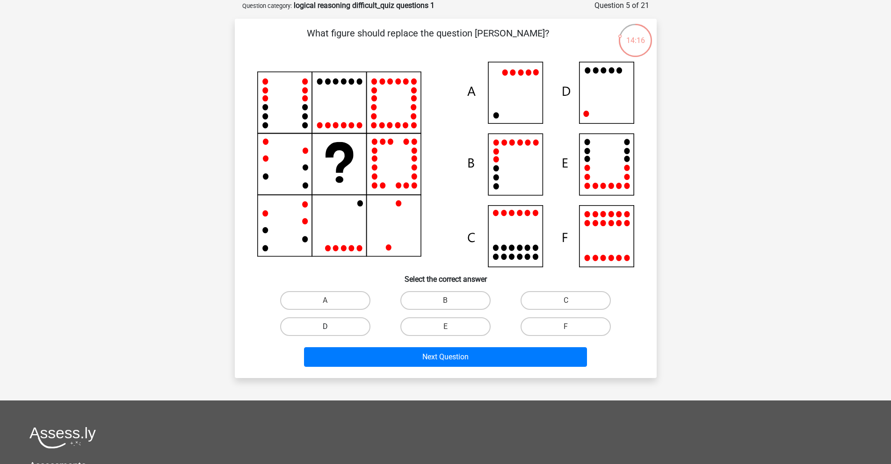
click at [361, 329] on label "D" at bounding box center [325, 327] width 90 height 19
click at [331, 329] on input "D" at bounding box center [328, 330] width 6 height 6
radio input "true"
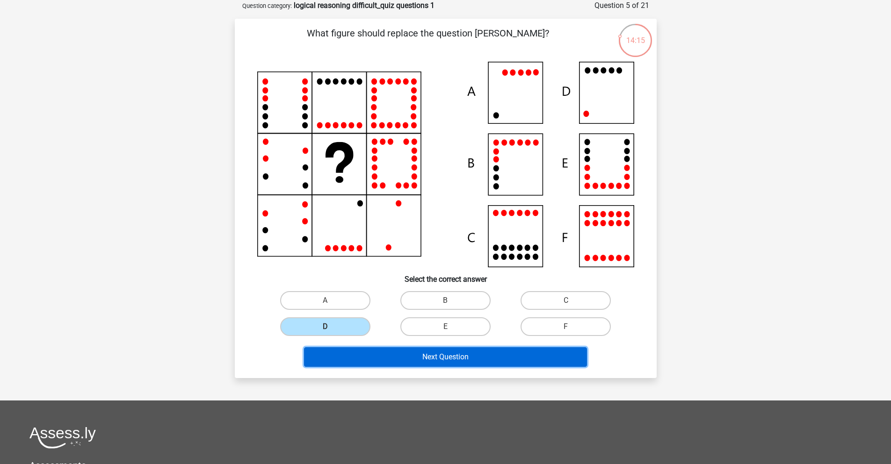
click at [391, 353] on button "Next Question" at bounding box center [445, 358] width 283 height 20
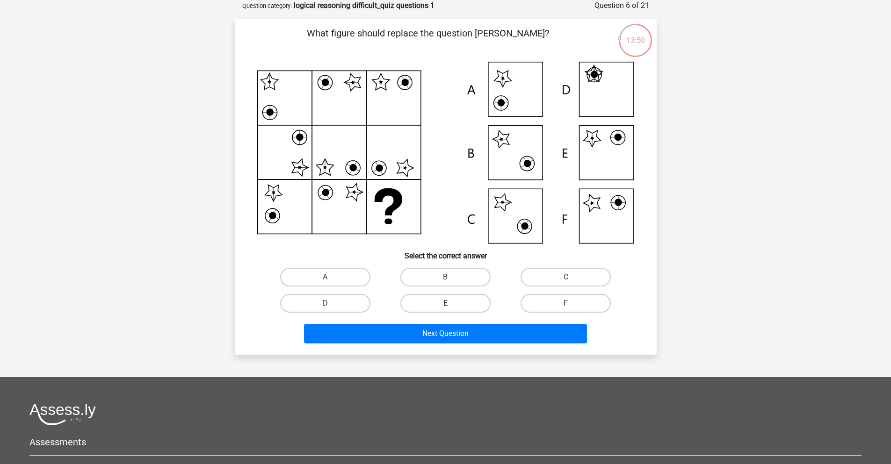
click at [451, 302] on label "E" at bounding box center [445, 303] width 90 height 19
click at [451, 304] on input "E" at bounding box center [448, 307] width 6 height 6
radio input "true"
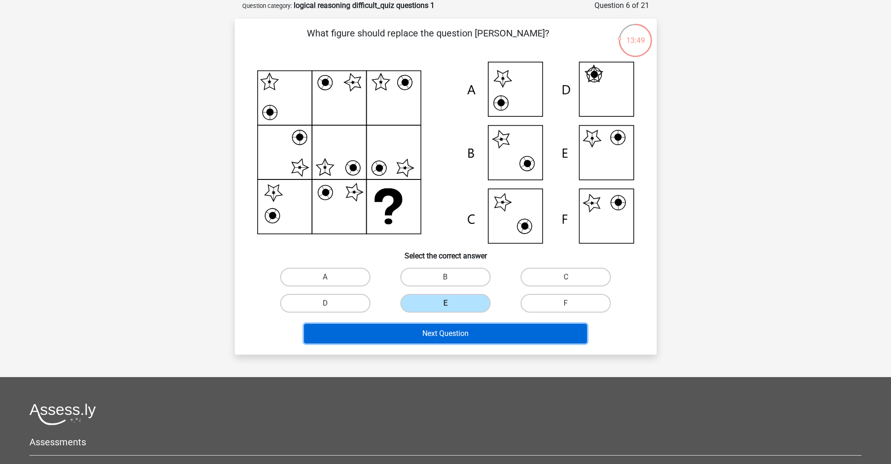
click at [455, 329] on button "Next Question" at bounding box center [445, 334] width 283 height 20
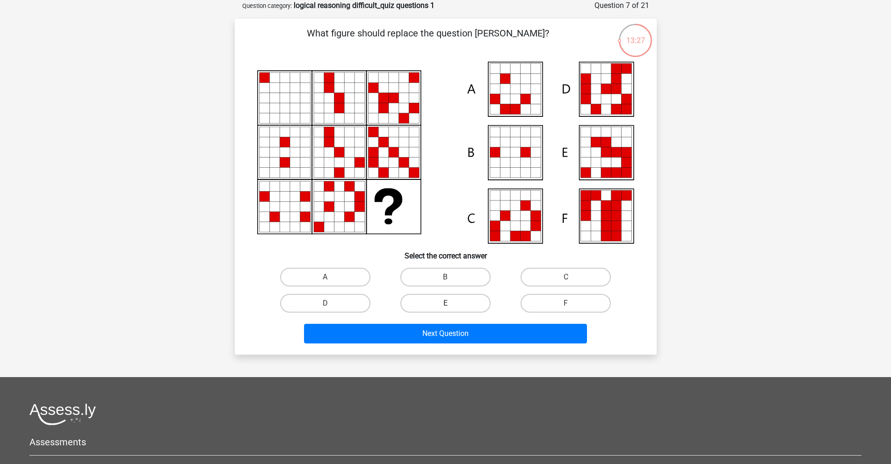
click at [469, 304] on label "E" at bounding box center [445, 303] width 90 height 19
click at [451, 304] on input "E" at bounding box center [448, 307] width 6 height 6
radio input "true"
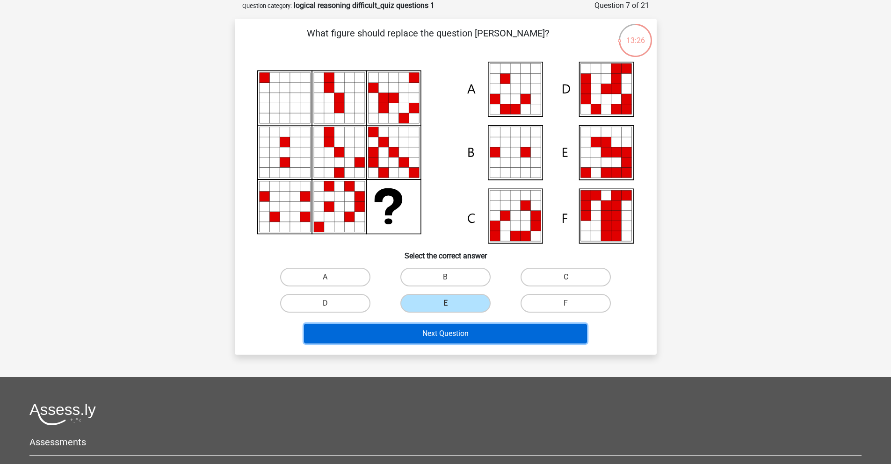
click at [473, 334] on button "Next Question" at bounding box center [445, 334] width 283 height 20
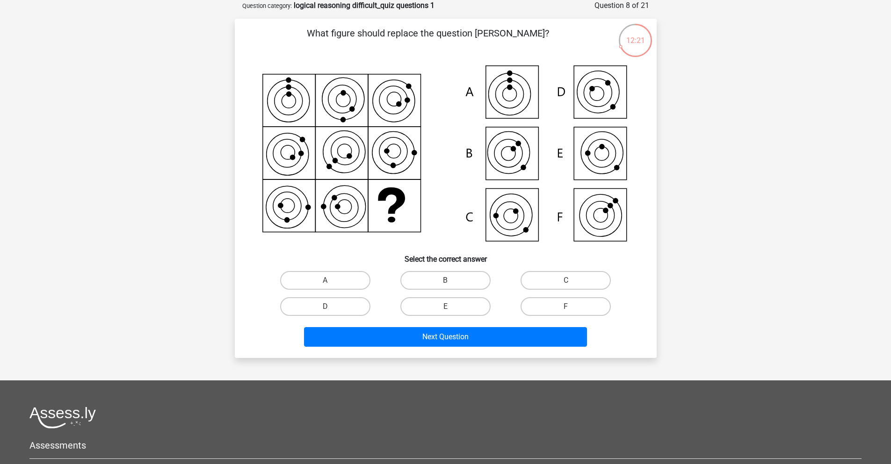
drag, startPoint x: 587, startPoint y: 308, endPoint x: 565, endPoint y: 319, distance: 24.9
click at [584, 308] on label "F" at bounding box center [566, 307] width 90 height 19
click at [572, 308] on input "F" at bounding box center [569, 310] width 6 height 6
radio input "true"
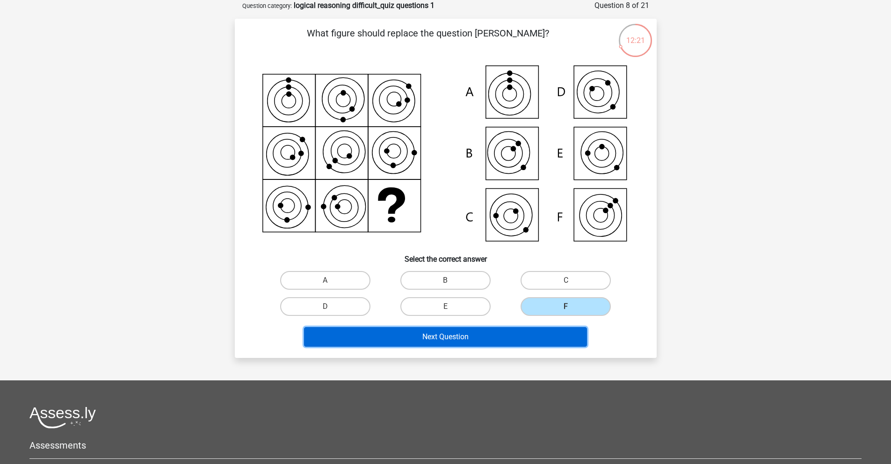
click at [554, 329] on button "Next Question" at bounding box center [445, 337] width 283 height 20
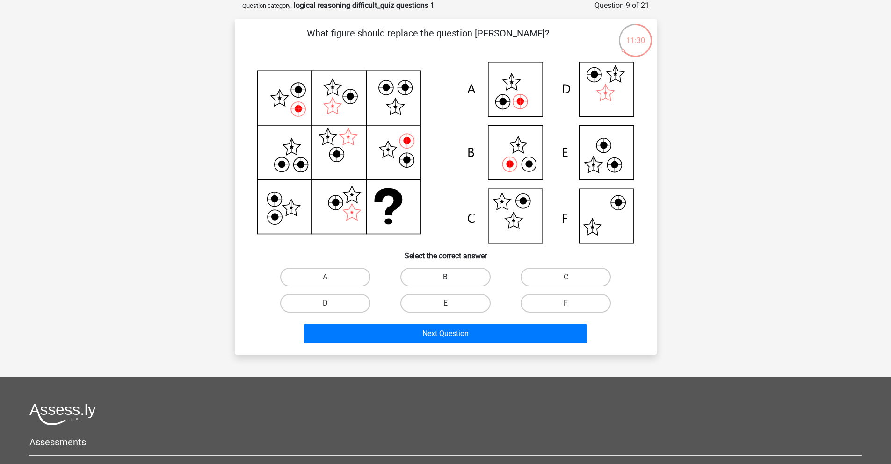
drag, startPoint x: 470, startPoint y: 273, endPoint x: 474, endPoint y: 283, distance: 10.5
click at [470, 273] on label "B" at bounding box center [445, 277] width 90 height 19
click at [451, 277] on input "B" at bounding box center [448, 280] width 6 height 6
radio input "true"
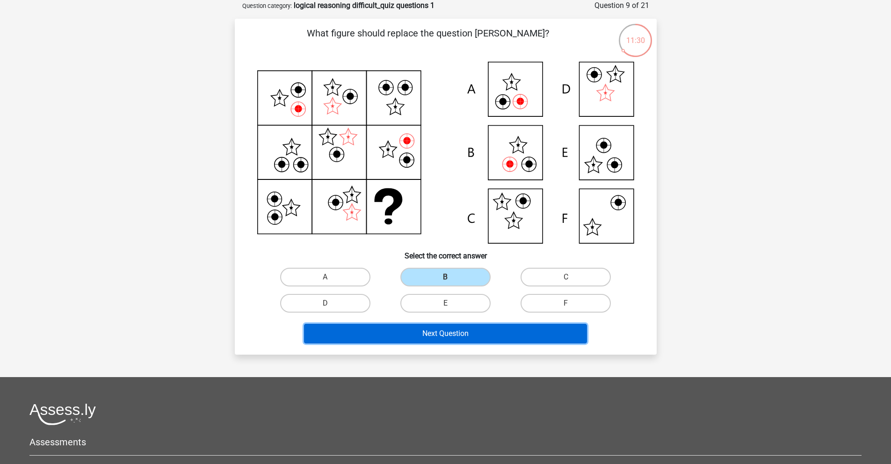
click at [481, 333] on button "Next Question" at bounding box center [445, 334] width 283 height 20
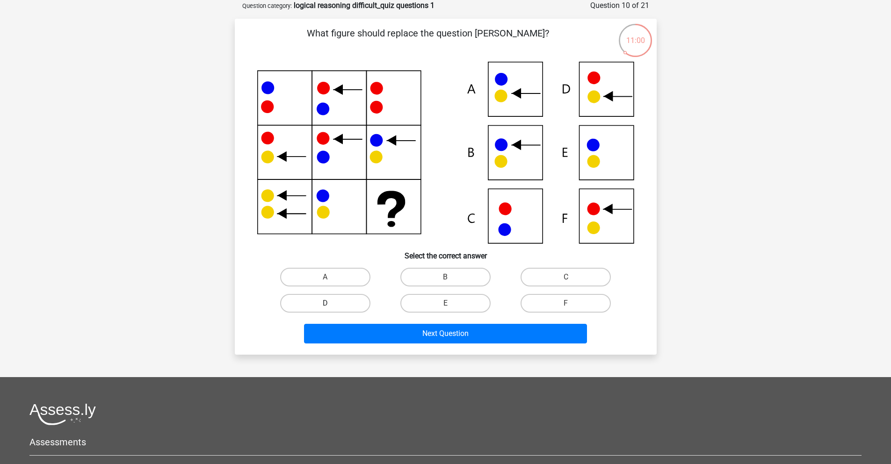
click at [360, 299] on label "D" at bounding box center [325, 303] width 90 height 19
click at [331, 304] on input "D" at bounding box center [328, 307] width 6 height 6
radio input "true"
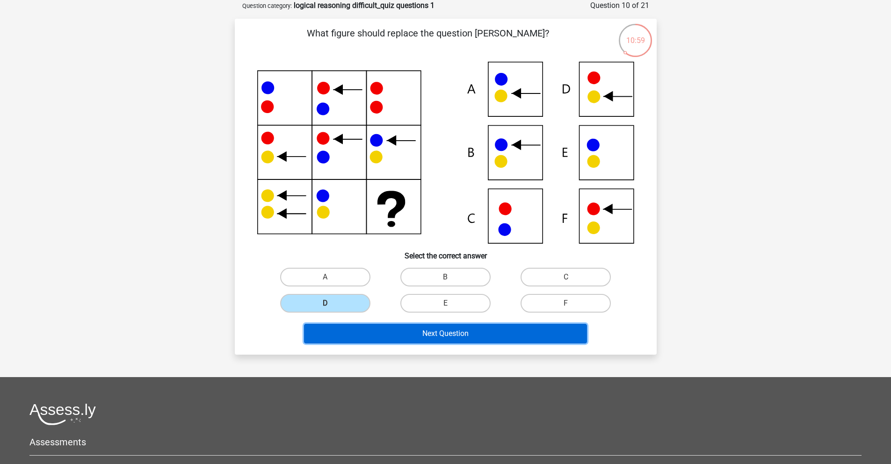
click at [410, 332] on button "Next Question" at bounding box center [445, 334] width 283 height 20
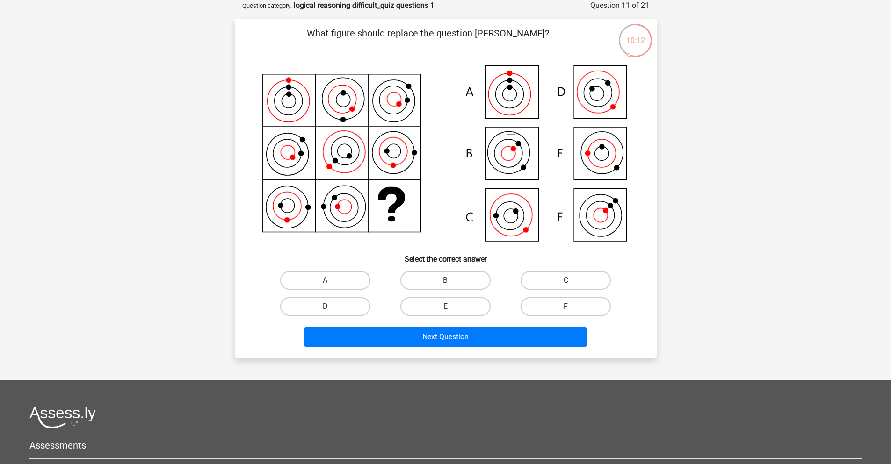
click at [604, 82] on icon at bounding box center [445, 155] width 377 height 186
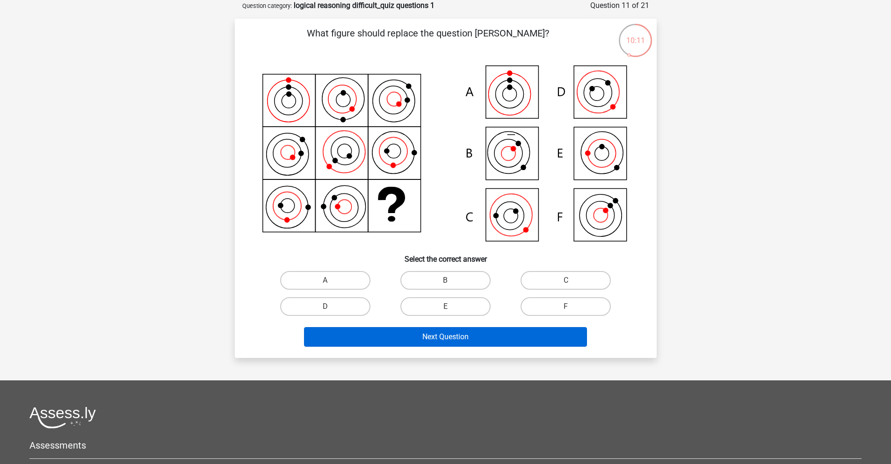
drag, startPoint x: 343, startPoint y: 303, endPoint x: 371, endPoint y: 331, distance: 39.7
click at [349, 308] on label "D" at bounding box center [325, 307] width 90 height 19
click at [331, 308] on input "D" at bounding box center [328, 310] width 6 height 6
radio input "true"
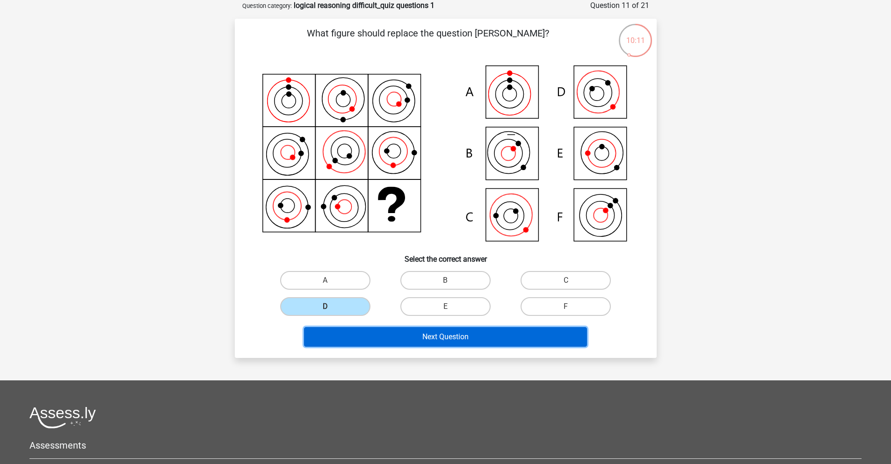
click at [371, 330] on button "Next Question" at bounding box center [445, 337] width 283 height 20
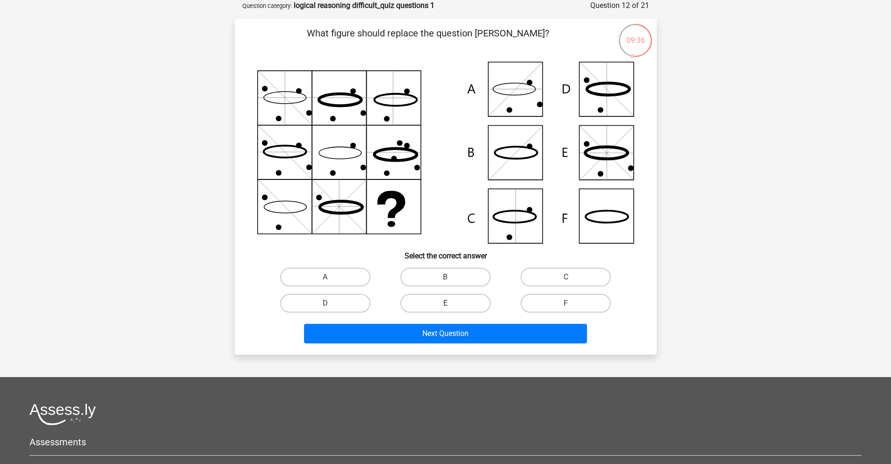
click at [426, 303] on label "E" at bounding box center [445, 303] width 90 height 19
click at [445, 304] on input "E" at bounding box center [448, 307] width 6 height 6
radio input "true"
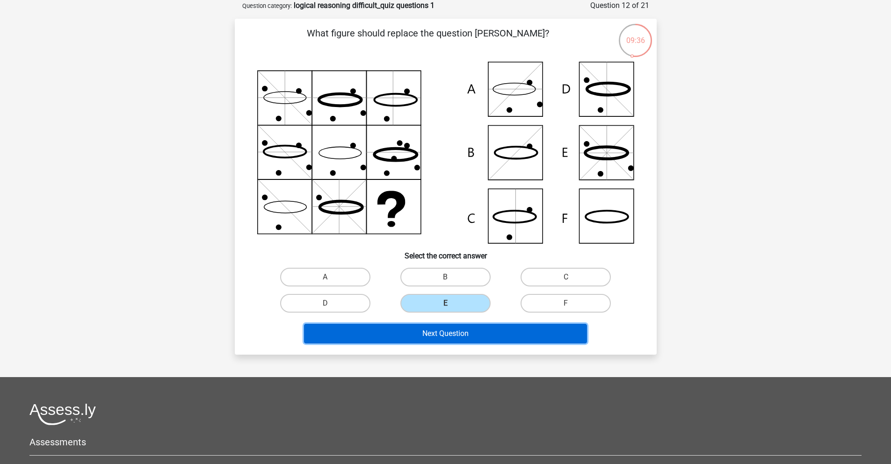
click at [425, 331] on button "Next Question" at bounding box center [445, 334] width 283 height 20
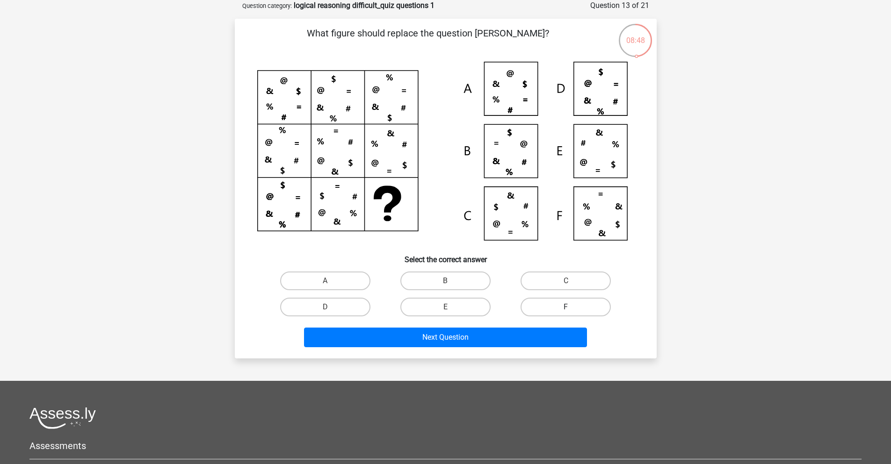
click at [590, 307] on label "F" at bounding box center [566, 307] width 90 height 19
click at [572, 307] on input "F" at bounding box center [569, 310] width 6 height 6
radio input "true"
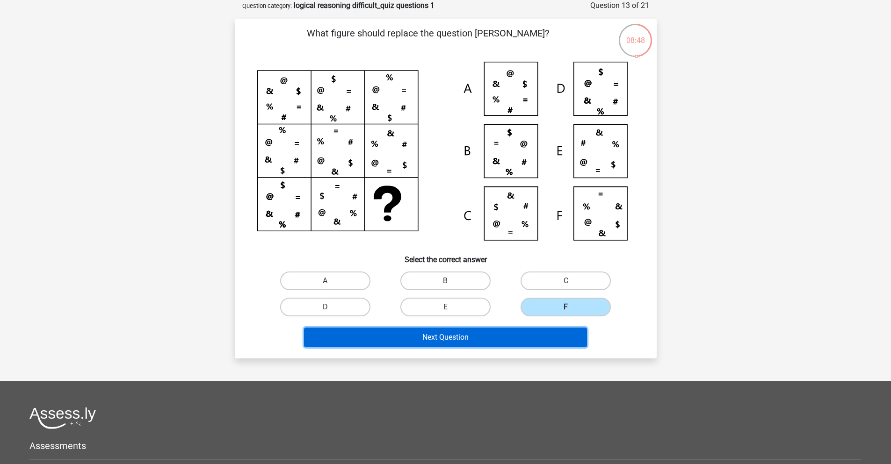
click at [562, 338] on button "Next Question" at bounding box center [445, 338] width 283 height 20
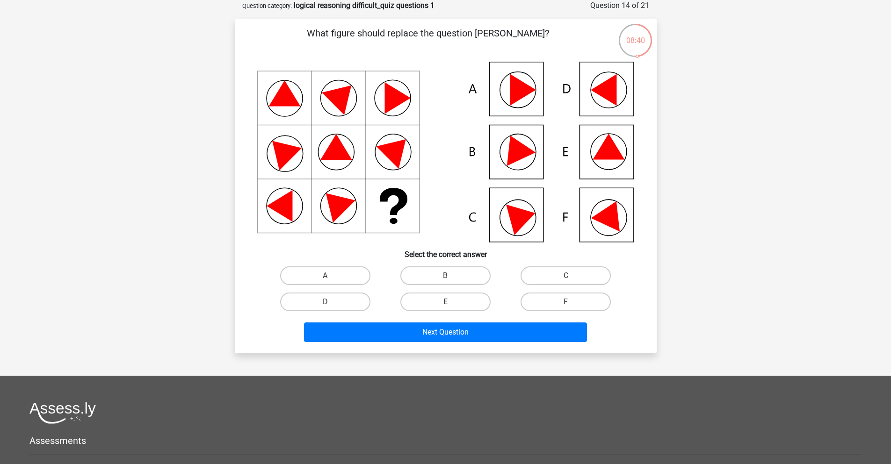
click at [438, 301] on label "E" at bounding box center [445, 302] width 90 height 19
click at [445, 302] on input "E" at bounding box center [448, 305] width 6 height 6
radio input "true"
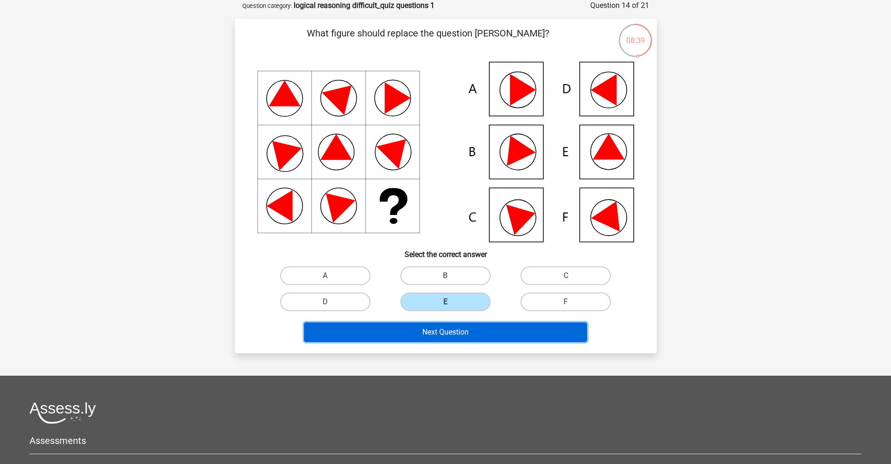
click at [438, 327] on button "Next Question" at bounding box center [445, 333] width 283 height 20
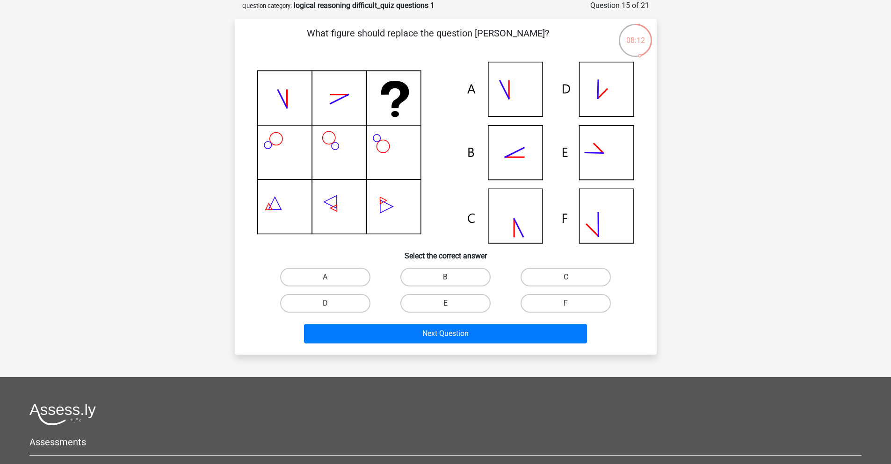
click at [445, 274] on label "B" at bounding box center [445, 277] width 90 height 19
click at [445, 277] on input "B" at bounding box center [448, 280] width 6 height 6
radio input "true"
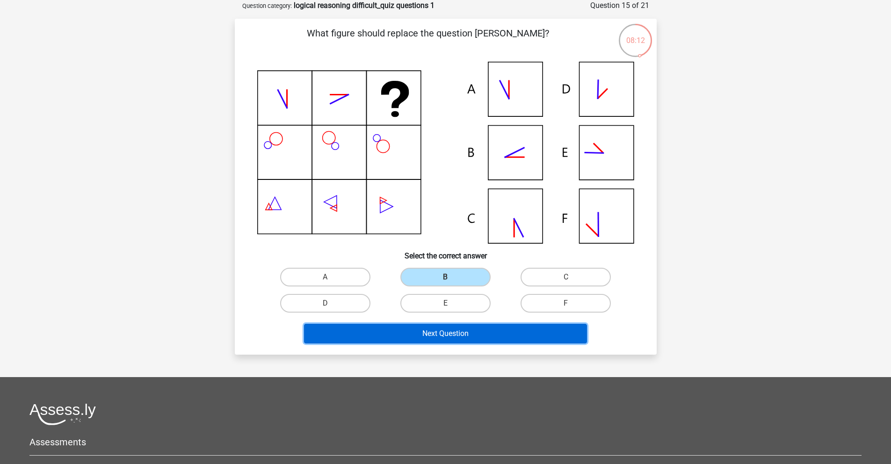
click at [457, 334] on button "Next Question" at bounding box center [445, 334] width 283 height 20
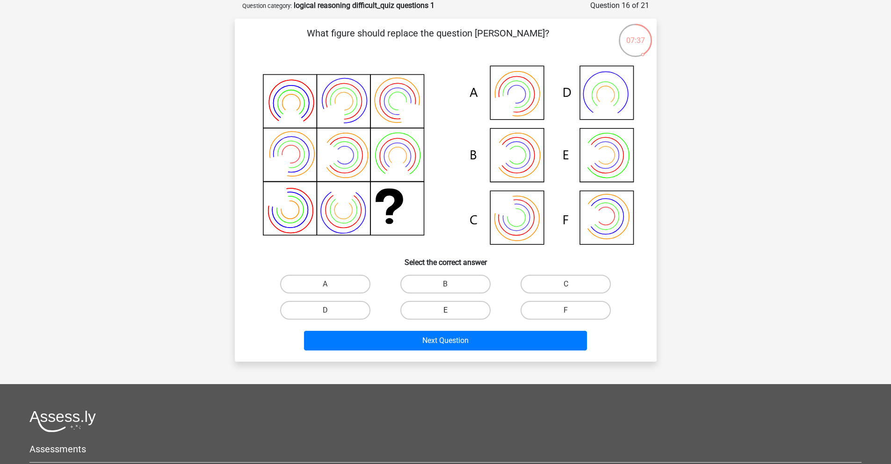
drag, startPoint x: 434, startPoint y: 288, endPoint x: 441, endPoint y: 316, distance: 28.8
click at [435, 288] on label "B" at bounding box center [445, 284] width 90 height 19
click at [445, 288] on input "B" at bounding box center [448, 287] width 6 height 6
radio input "true"
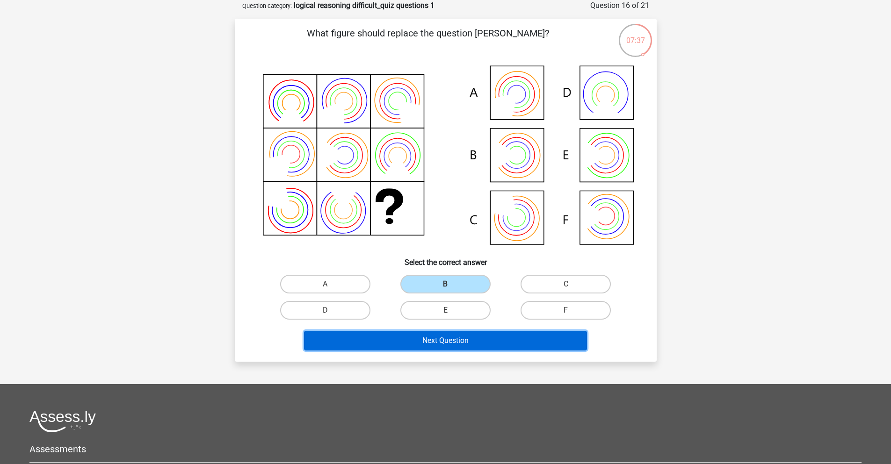
click at [448, 341] on button "Next Question" at bounding box center [445, 341] width 283 height 20
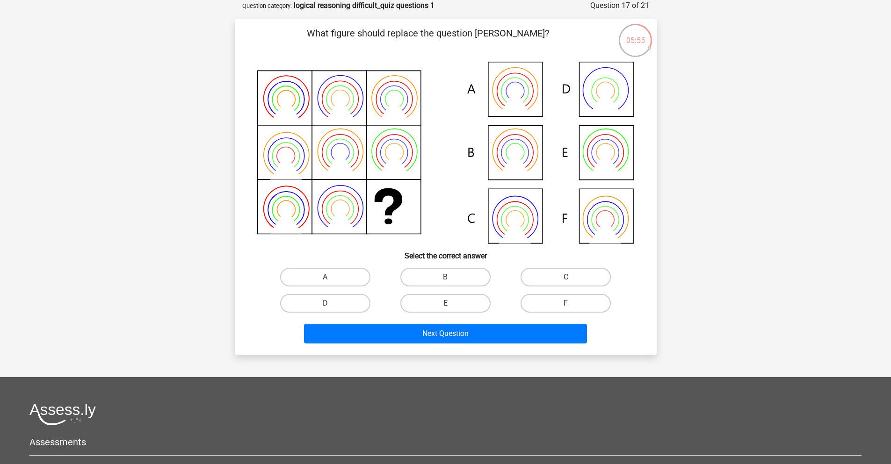
drag, startPoint x: 596, startPoint y: 299, endPoint x: 565, endPoint y: 322, distance: 38.6
click at [595, 299] on label "F" at bounding box center [566, 303] width 90 height 19
click at [572, 304] on input "F" at bounding box center [569, 307] width 6 height 6
radio input "true"
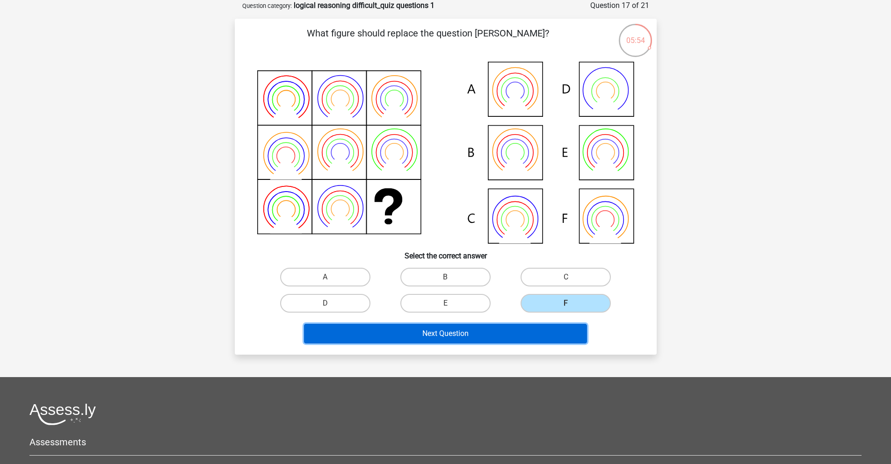
click at [560, 325] on button "Next Question" at bounding box center [445, 334] width 283 height 20
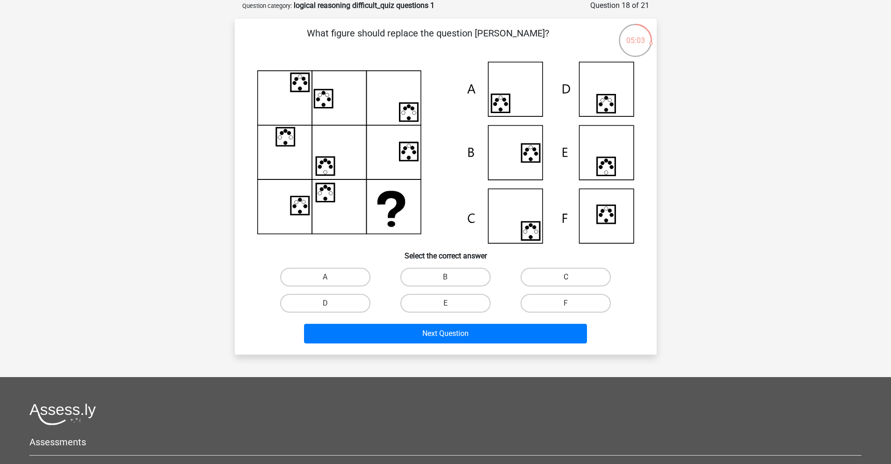
drag, startPoint x: 585, startPoint y: 268, endPoint x: 587, endPoint y: 273, distance: 5.2
click at [584, 268] on label "C" at bounding box center [566, 277] width 90 height 19
click at [572, 277] on input "C" at bounding box center [569, 280] width 6 height 6
radio input "true"
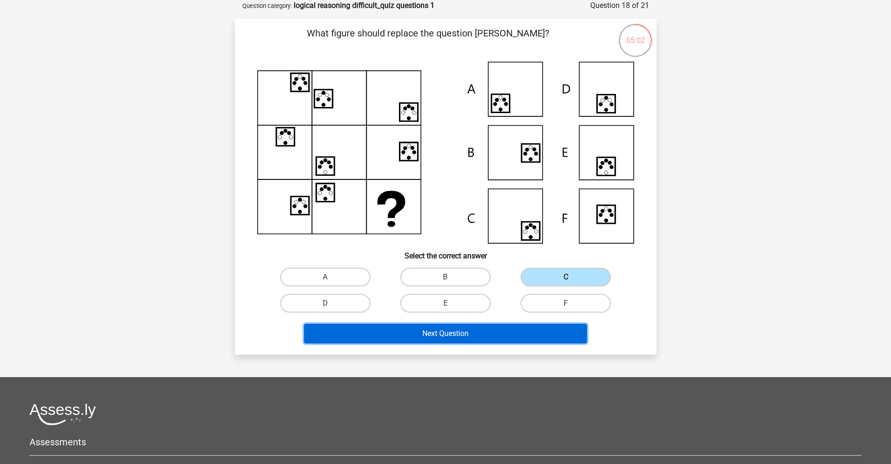
click at [563, 340] on button "Next Question" at bounding box center [445, 334] width 283 height 20
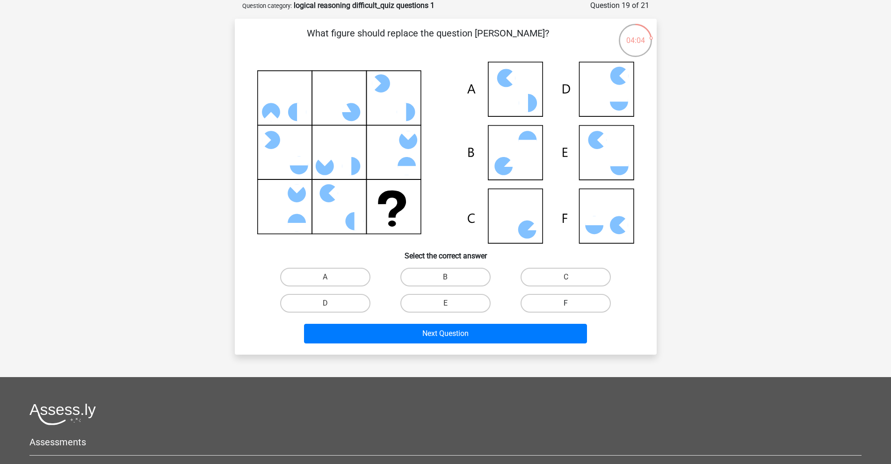
click at [609, 308] on div "F" at bounding box center [565, 303] width 113 height 19
click at [597, 307] on label "F" at bounding box center [566, 303] width 90 height 19
click at [572, 307] on input "F" at bounding box center [569, 307] width 6 height 6
radio input "true"
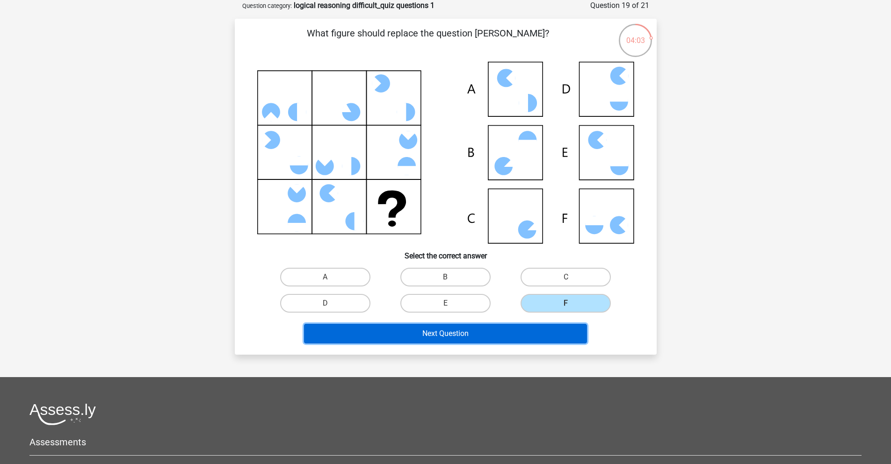
click at [576, 333] on button "Next Question" at bounding box center [445, 334] width 283 height 20
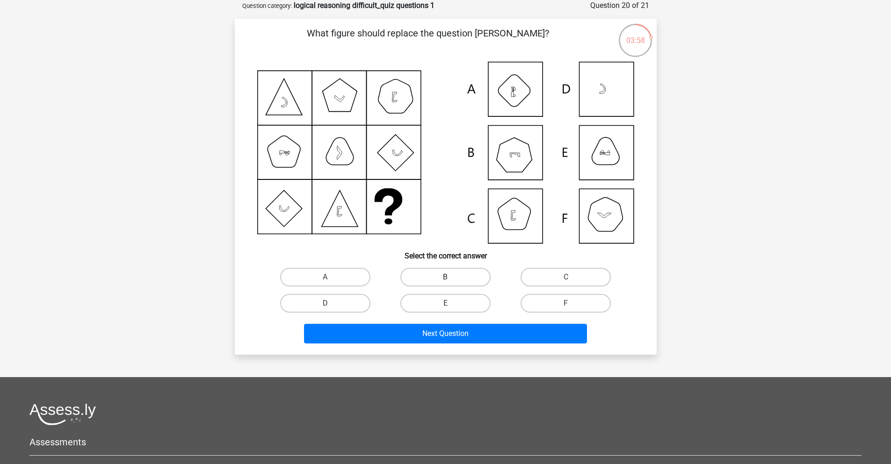
click at [433, 277] on label "B" at bounding box center [445, 277] width 90 height 19
click at [445, 277] on input "B" at bounding box center [448, 280] width 6 height 6
radio input "true"
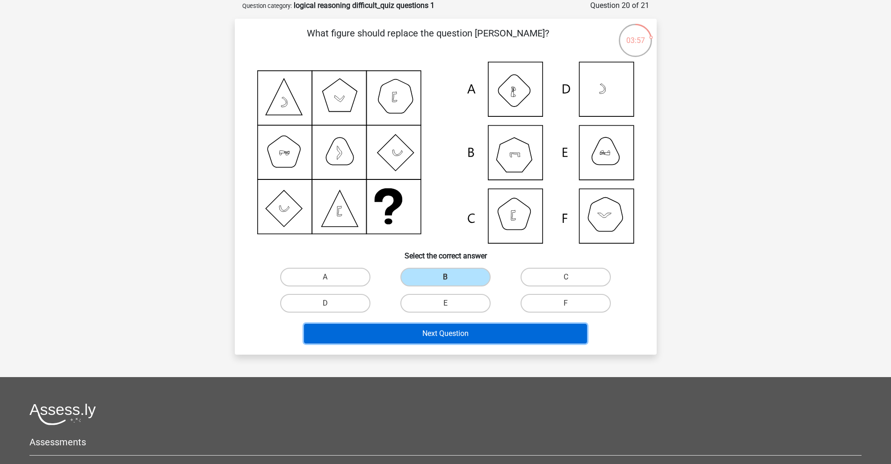
click at [449, 337] on button "Next Question" at bounding box center [445, 334] width 283 height 20
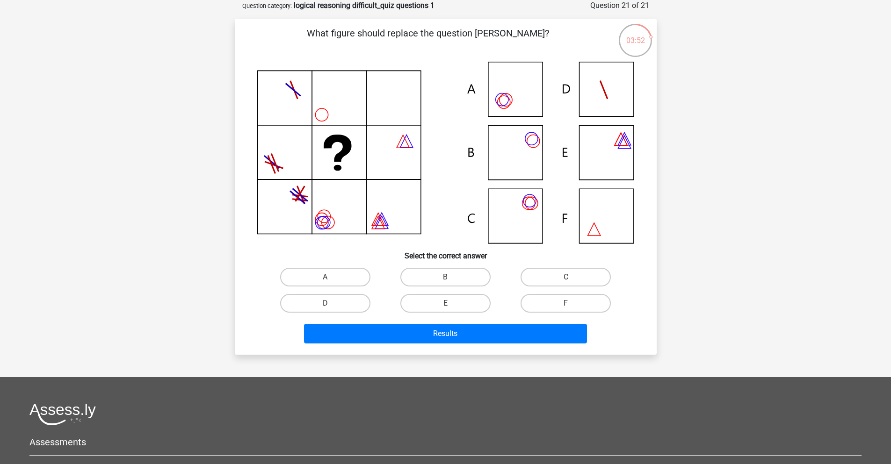
click at [571, 280] on input "C" at bounding box center [569, 280] width 6 height 6
radio input "true"
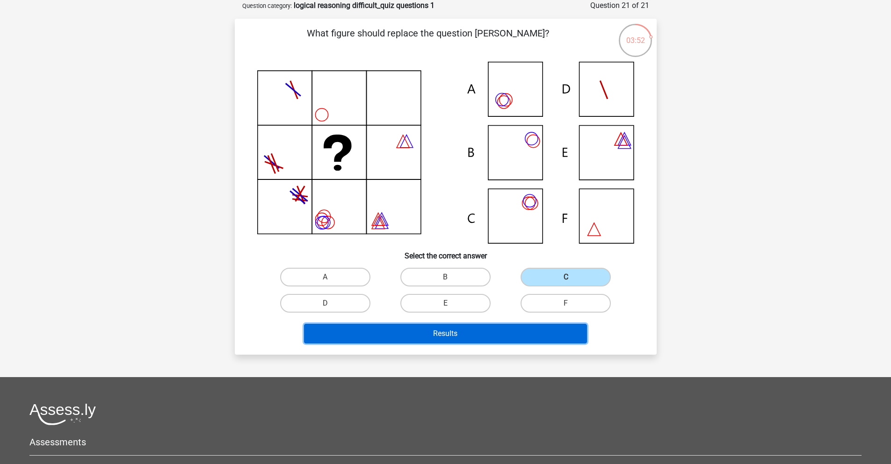
click at [549, 329] on button "Results" at bounding box center [445, 334] width 283 height 20
